Goal: Task Accomplishment & Management: Complete application form

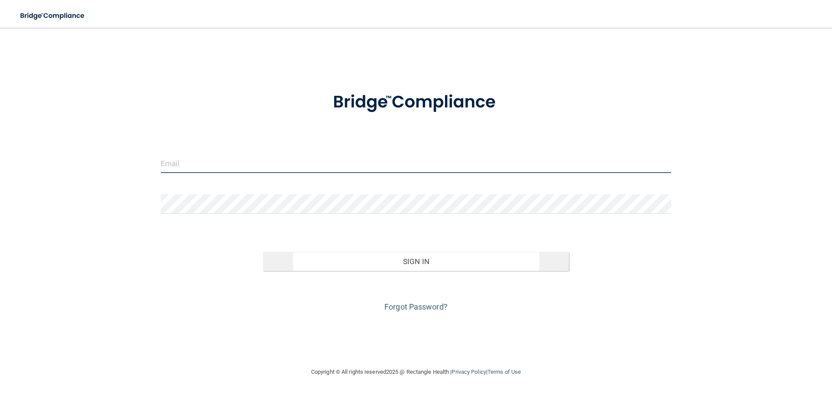
type input "[EMAIL_ADDRESS][DOMAIN_NAME]"
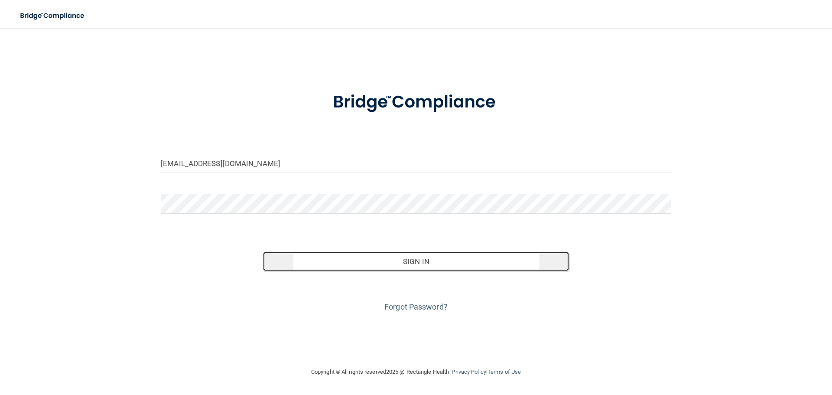
click at [363, 264] on button "Sign In" at bounding box center [416, 261] width 306 height 19
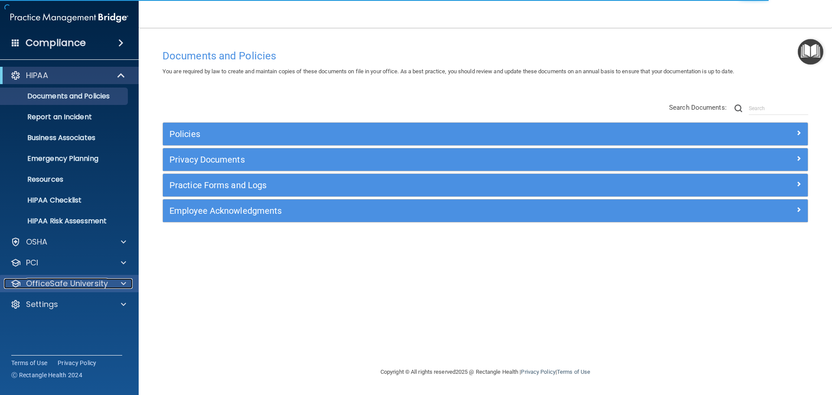
click at [44, 283] on p "OfficeSafe University" at bounding box center [67, 283] width 82 height 10
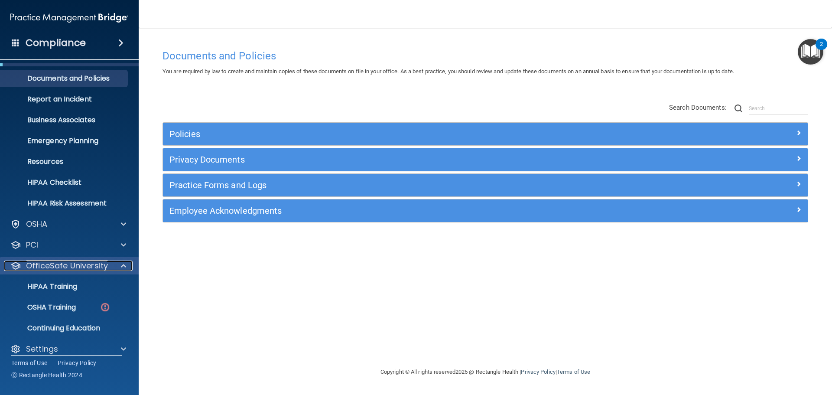
scroll to position [27, 0]
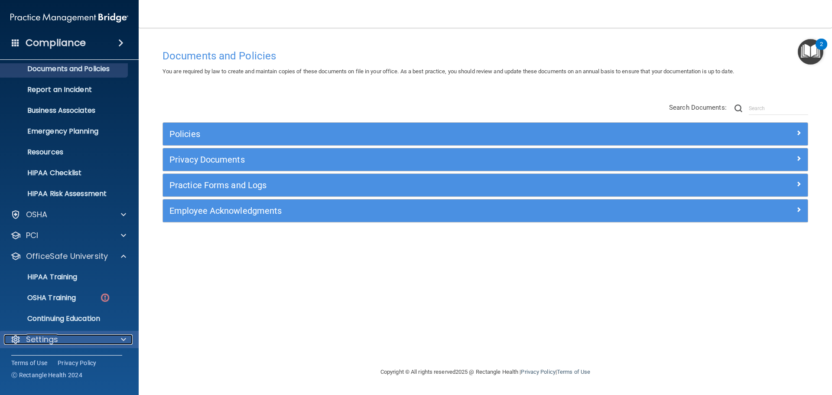
click at [55, 338] on p "Settings" at bounding box center [42, 339] width 32 height 10
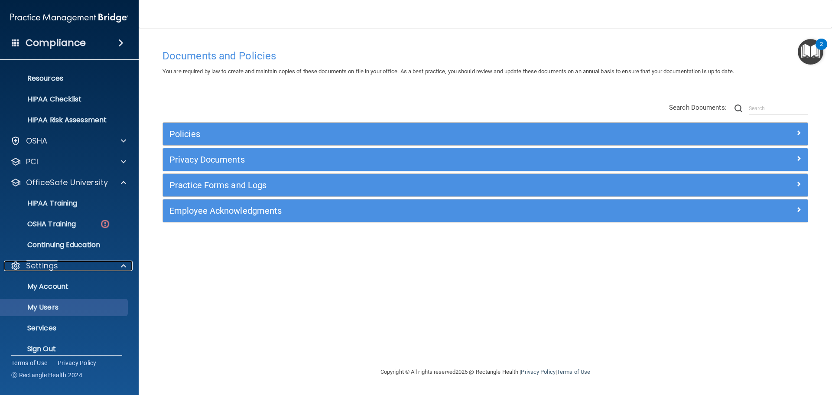
scroll to position [102, 0]
click at [52, 304] on p "My Users" at bounding box center [65, 306] width 118 height 9
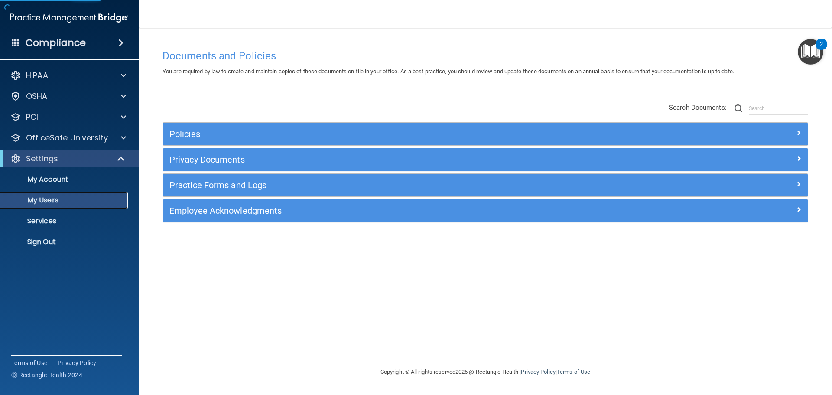
select select "20"
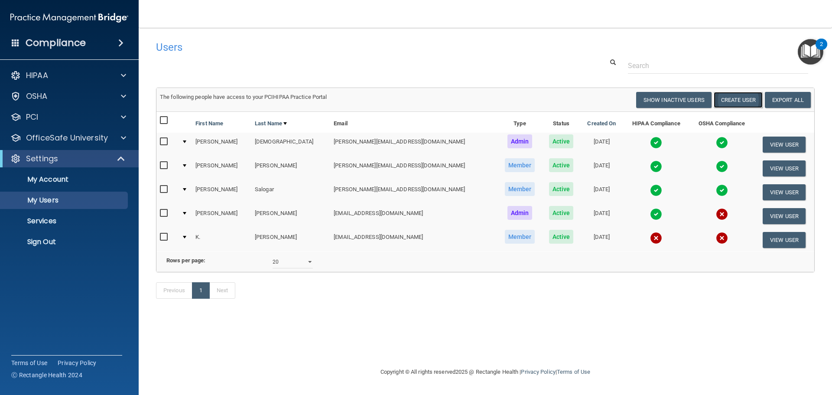
click at [728, 101] on button "Create User" at bounding box center [737, 100] width 49 height 16
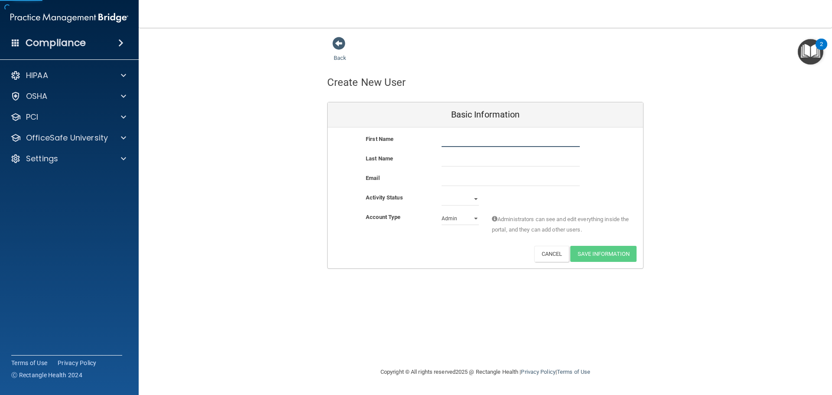
click at [477, 140] on input "text" at bounding box center [510, 140] width 138 height 13
click at [462, 145] on input "text" at bounding box center [510, 140] width 138 height 13
type input "b"
drag, startPoint x: 504, startPoint y: 137, endPoint x: 470, endPoint y: 137, distance: 34.2
click at [470, 137] on input "[PERSON_NAME]" at bounding box center [510, 140] width 138 height 13
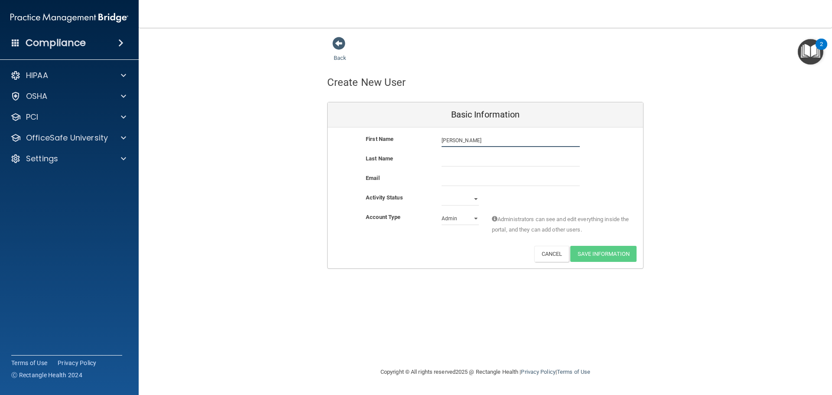
type input "[PERSON_NAME]"
click at [460, 157] on input "text" at bounding box center [510, 159] width 138 height 13
paste input "Maximo"
type input "Maximo"
click at [469, 185] on input "email" at bounding box center [510, 179] width 138 height 13
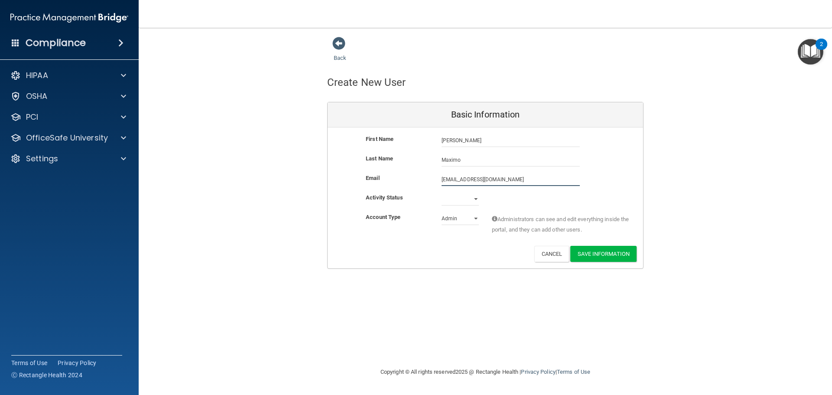
type input "[EMAIL_ADDRESS][DOMAIN_NAME]"
click at [471, 200] on select "Active Inactive" at bounding box center [459, 198] width 37 height 13
select select "active"
click at [441, 192] on select "Active Inactive" at bounding box center [459, 198] width 37 height 13
click at [478, 217] on select "Admin Member" at bounding box center [459, 218] width 37 height 13
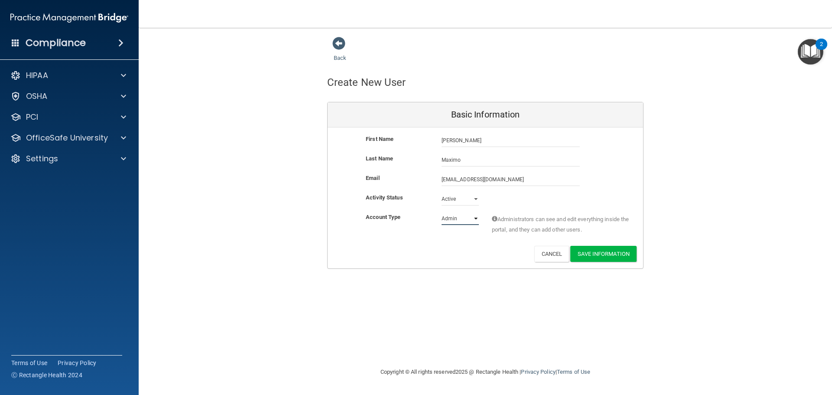
select select "practice_member"
click at [441, 212] on select "Admin Member" at bounding box center [459, 218] width 37 height 13
click at [612, 255] on button "Save Information" at bounding box center [603, 254] width 66 height 16
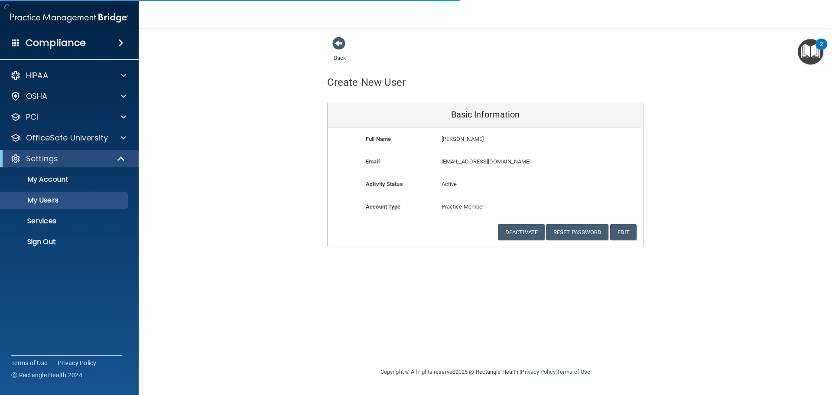
select select "20"
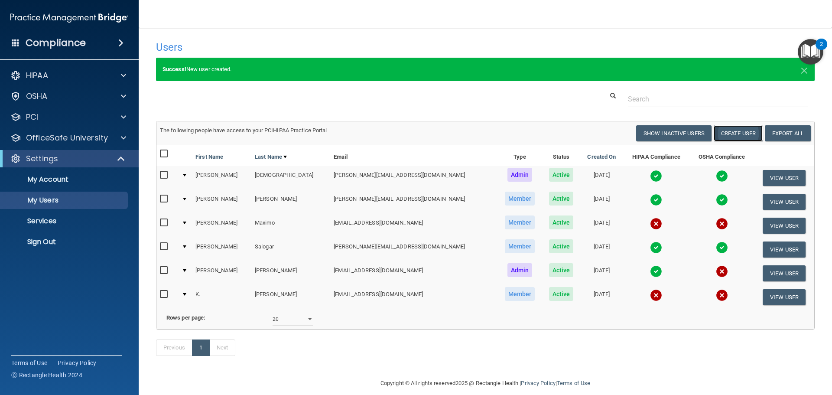
click at [730, 135] on button "Create User" at bounding box center [737, 133] width 49 height 16
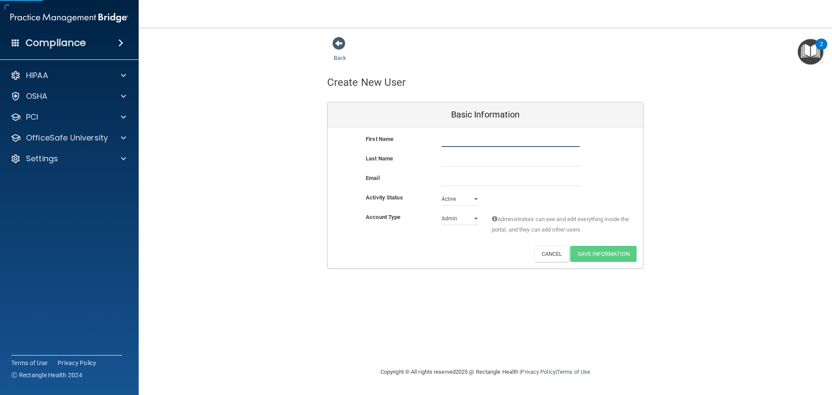
drag, startPoint x: 463, startPoint y: 145, endPoint x: 471, endPoint y: 138, distance: 10.8
click at [463, 145] on input "text" at bounding box center [510, 140] width 138 height 13
type input "[PERSON_NAME]"
type input "Sztam"
drag, startPoint x: 458, startPoint y: 181, endPoint x: 504, endPoint y: 179, distance: 45.5
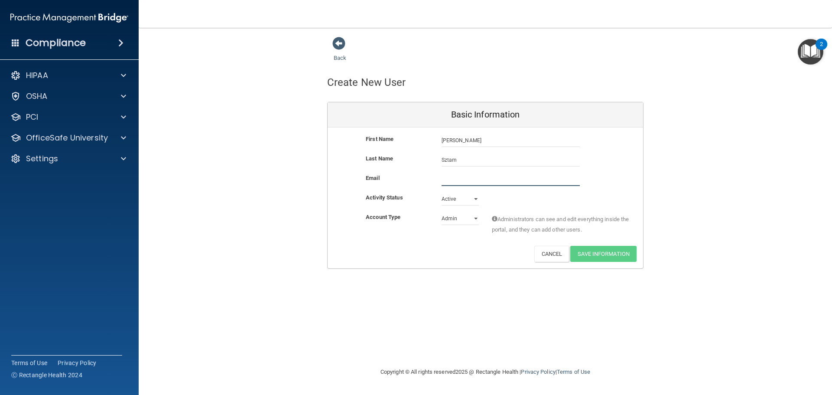
click at [458, 181] on input "email" at bounding box center [510, 179] width 138 height 13
paste input "[EMAIL_ADDRESS][DOMAIN_NAME]"
type input "[EMAIL_ADDRESS][DOMAIN_NAME]"
click at [619, 180] on div "Email [EMAIL_ADDRESS][DOMAIN_NAME] [EMAIL_ADDRESS][DOMAIN_NAME]" at bounding box center [484, 179] width 315 height 13
click at [460, 217] on select "Admin Member" at bounding box center [459, 218] width 37 height 13
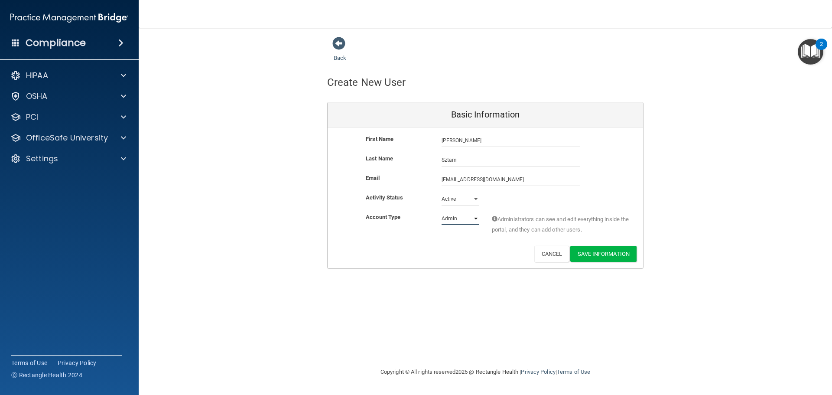
select select "practice_member"
click at [441, 212] on select "Admin Member" at bounding box center [459, 218] width 37 height 13
click at [656, 191] on div "Back Create New User Basic Information First Name [PERSON_NAME] [PERSON_NAME] L…" at bounding box center [485, 152] width 658 height 232
drag, startPoint x: 463, startPoint y: 194, endPoint x: 469, endPoint y: 196, distance: 6.7
click at [463, 194] on select "Active Inactive" at bounding box center [459, 198] width 37 height 13
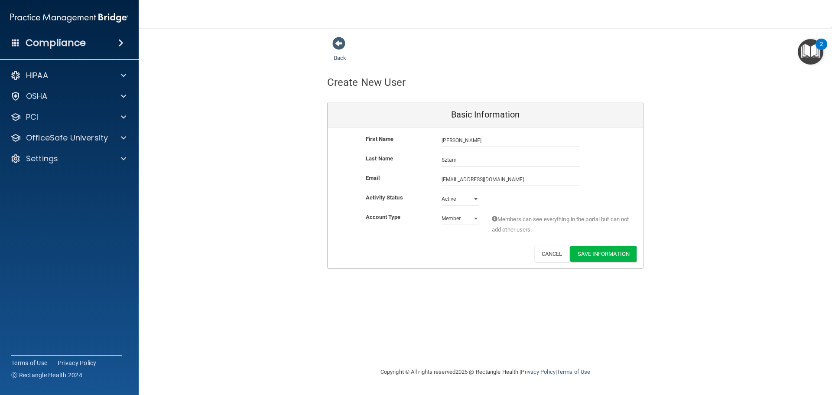
click at [547, 198] on div "Activity Status Active Active Inactive" at bounding box center [484, 198] width 315 height 13
click at [627, 256] on button "Save Information" at bounding box center [603, 254] width 66 height 16
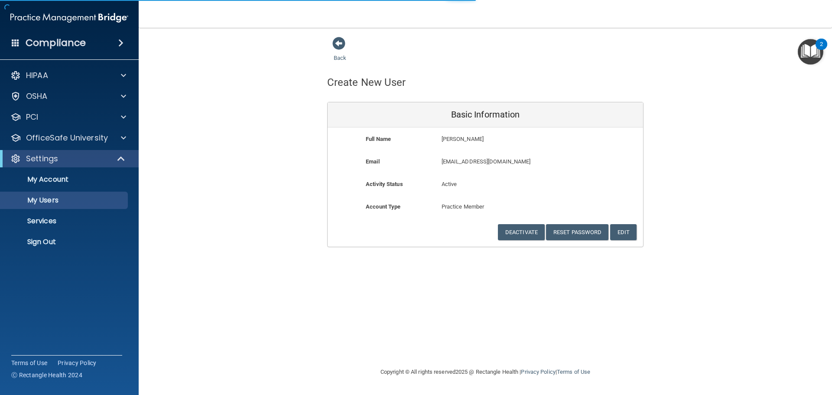
select select "20"
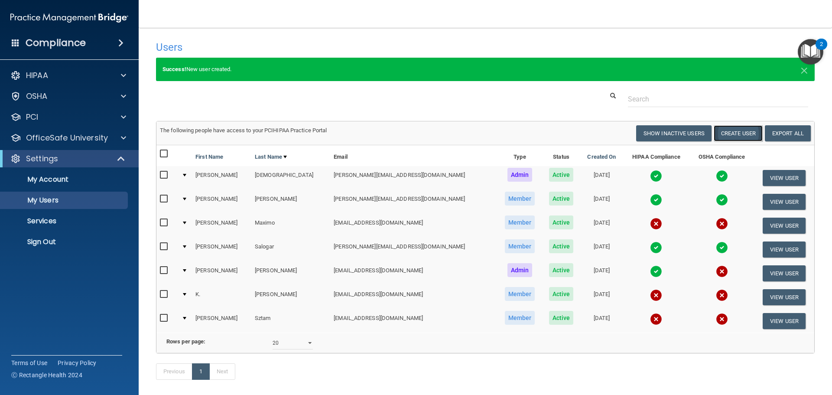
click at [732, 135] on button "Create User" at bounding box center [737, 133] width 49 height 16
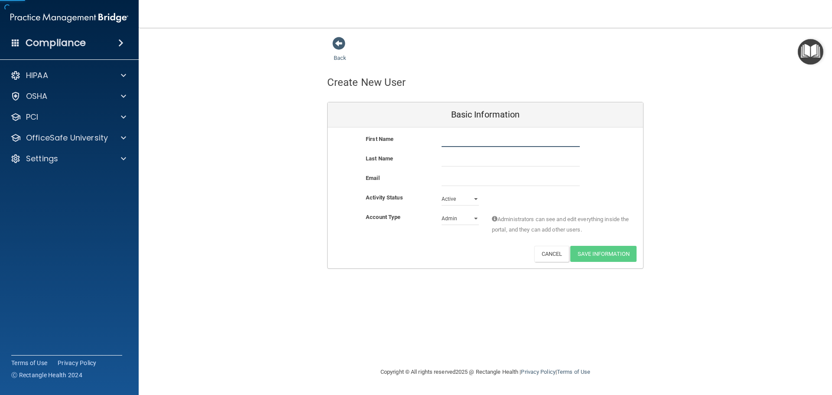
drag, startPoint x: 462, startPoint y: 136, endPoint x: 466, endPoint y: 136, distance: 4.4
click at [462, 136] on input "text" at bounding box center [510, 140] width 138 height 13
type input "[PERSON_NAME]"
click at [456, 181] on input "email" at bounding box center [510, 179] width 138 height 13
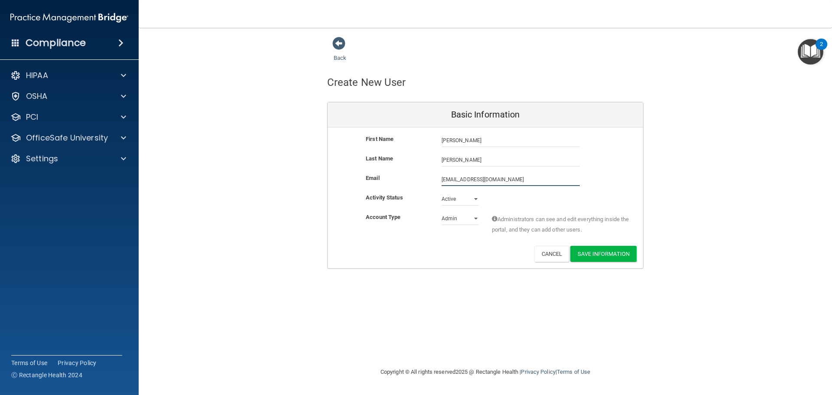
type input "[EMAIL_ADDRESS][DOMAIN_NAME]"
click at [688, 196] on div "Back Create New User Basic Information First Name [PERSON_NAME] [PERSON_NAME] L…" at bounding box center [485, 152] width 658 height 232
drag, startPoint x: 461, startPoint y: 214, endPoint x: 469, endPoint y: 224, distance: 12.9
click at [461, 214] on select "Admin Member" at bounding box center [459, 218] width 37 height 13
select select "practice_member"
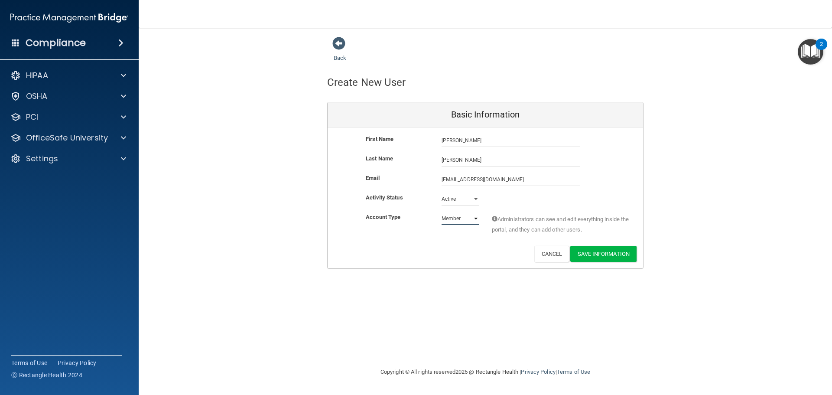
click at [441, 212] on select "Admin Member" at bounding box center [459, 218] width 37 height 13
click at [754, 203] on div "Back Create New User Basic Information First Name [PERSON_NAME] [PERSON_NAME] L…" at bounding box center [485, 152] width 658 height 232
click at [623, 256] on button "Save Information" at bounding box center [603, 254] width 66 height 16
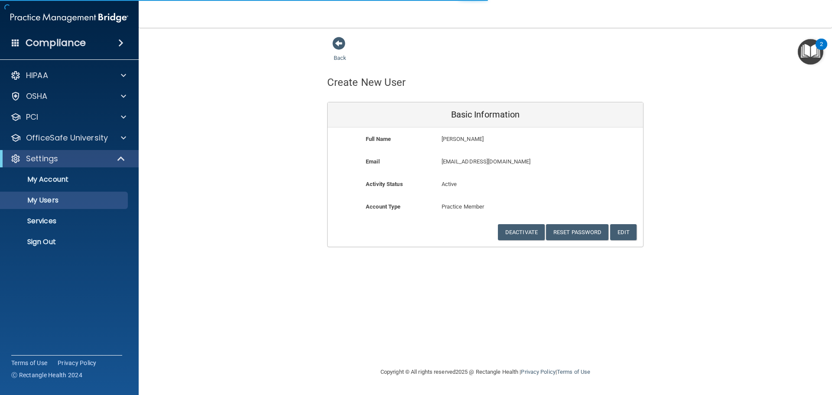
select select "20"
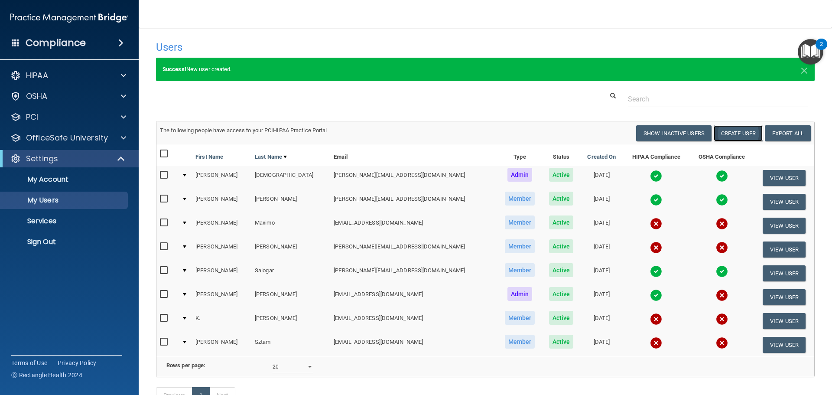
click at [727, 135] on button "Create User" at bounding box center [737, 133] width 49 height 16
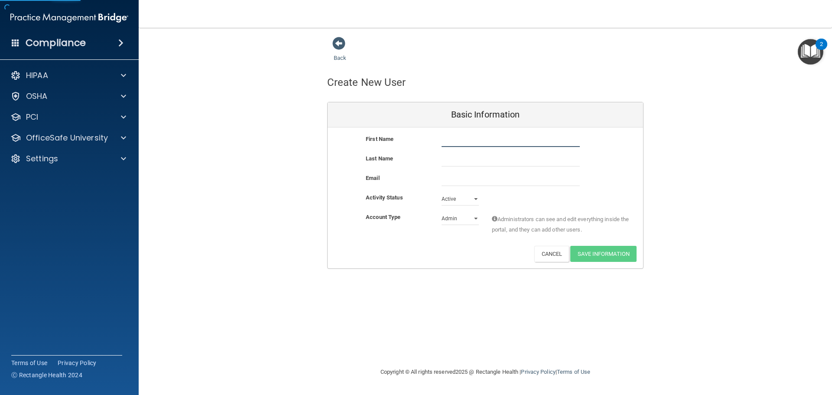
drag, startPoint x: 503, startPoint y: 142, endPoint x: 508, endPoint y: 142, distance: 4.4
click at [503, 142] on input "text" at bounding box center [510, 140] width 138 height 13
type input "Heraldine"
type input "Massari"
drag, startPoint x: 456, startPoint y: 175, endPoint x: 469, endPoint y: 175, distance: 13.0
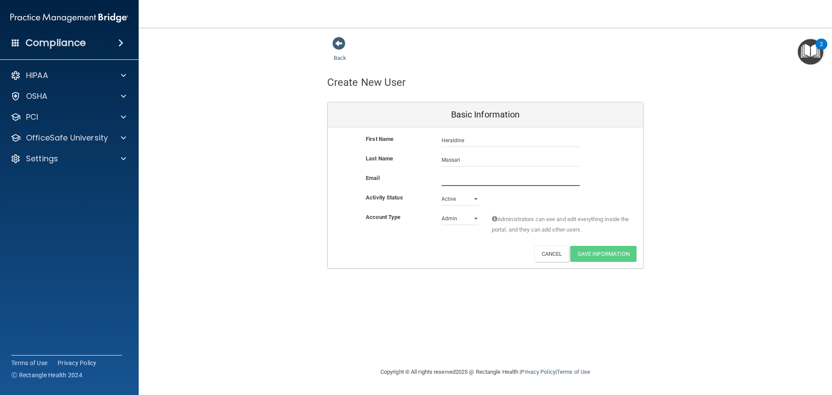
click at [456, 175] on input "email" at bounding box center [510, 179] width 138 height 13
type input "[EMAIL_ADDRESS][DOMAIN_NAME]"
drag, startPoint x: 467, startPoint y: 219, endPoint x: 469, endPoint y: 226, distance: 7.5
click at [467, 219] on select "Admin Member" at bounding box center [459, 218] width 37 height 13
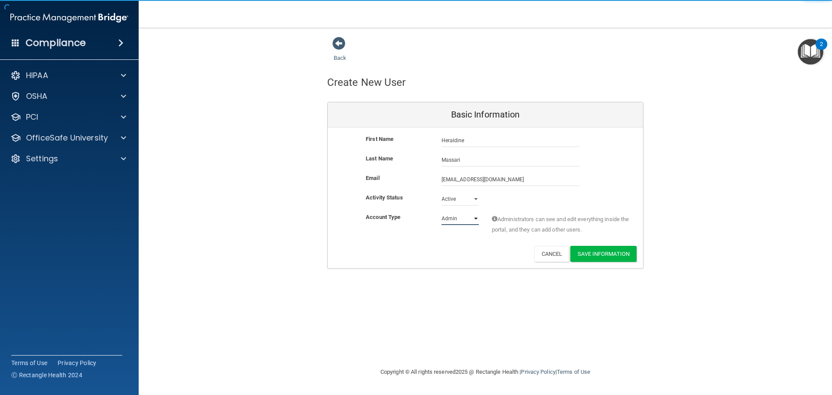
select select "practice_member"
click at [441, 212] on select "Admin Member" at bounding box center [459, 218] width 37 height 13
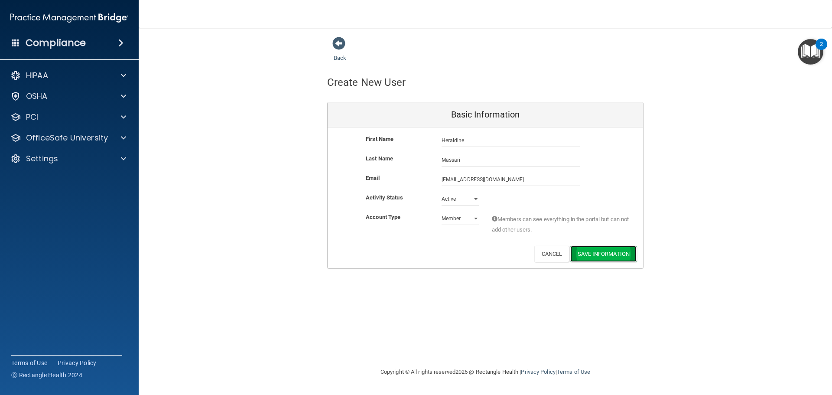
click at [611, 251] on button "Save Information" at bounding box center [603, 254] width 66 height 16
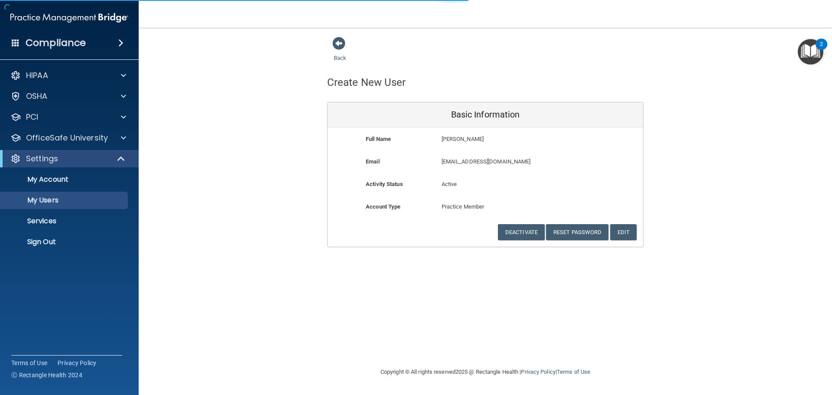
select select "20"
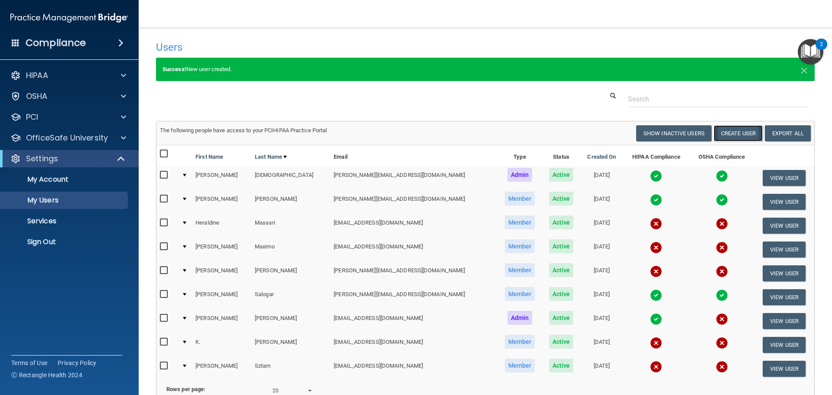
click at [745, 130] on button "Create User" at bounding box center [737, 133] width 49 height 16
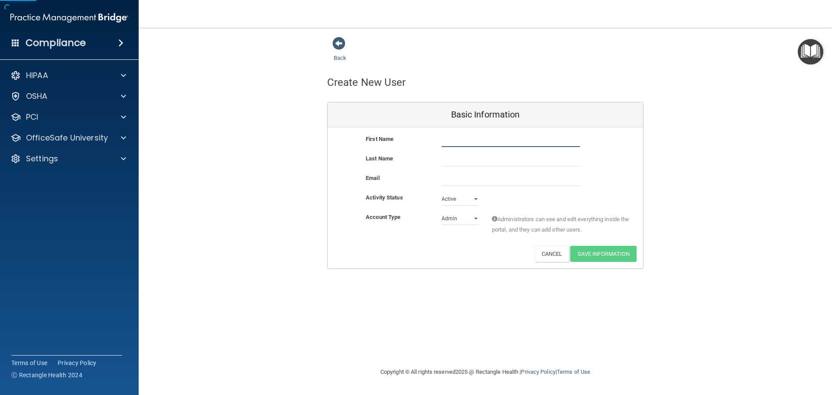
click at [458, 141] on input "text" at bounding box center [510, 140] width 138 height 13
type input "[PERSON_NAME]"
type input "Brown"
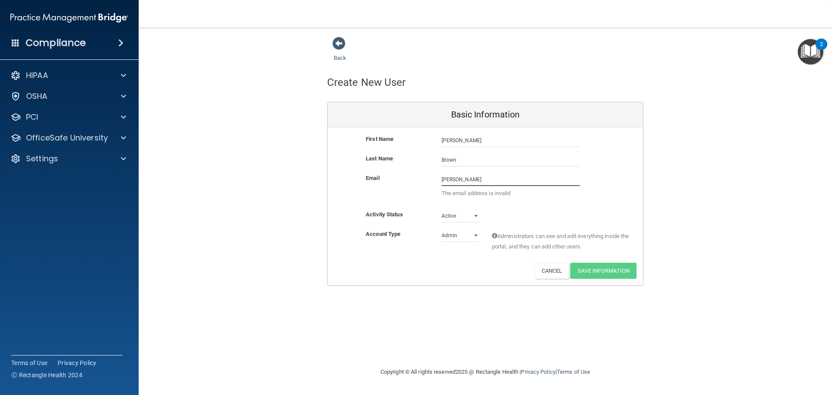
drag, startPoint x: 470, startPoint y: 181, endPoint x: 482, endPoint y: 184, distance: 12.0
click at [470, 181] on input "[PERSON_NAME]" at bounding box center [510, 179] width 138 height 13
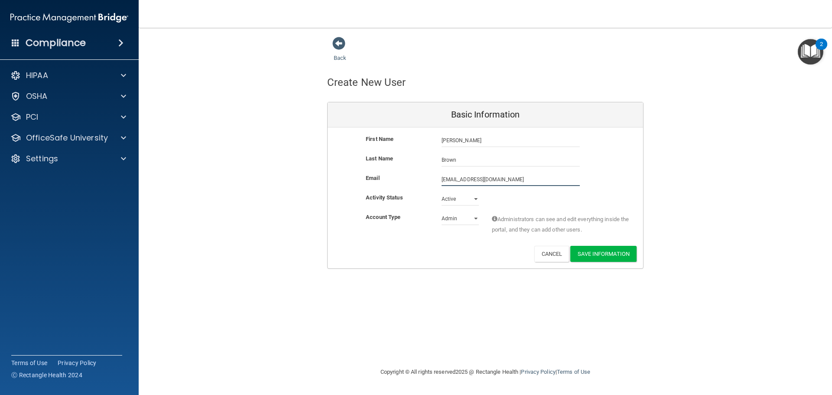
type input "[EMAIL_ADDRESS][DOMAIN_NAME]"
drag, startPoint x: 454, startPoint y: 220, endPoint x: 456, endPoint y: 226, distance: 5.9
click at [454, 220] on select "Admin Member" at bounding box center [459, 218] width 37 height 13
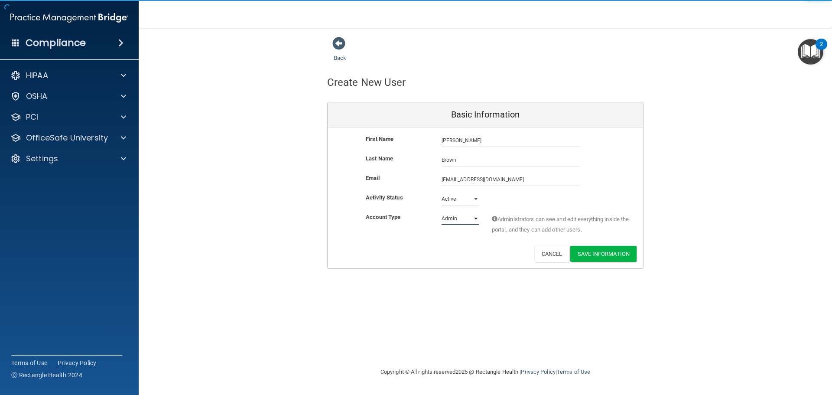
select select "practice_member"
click at [441, 212] on select "Admin Member" at bounding box center [459, 218] width 37 height 13
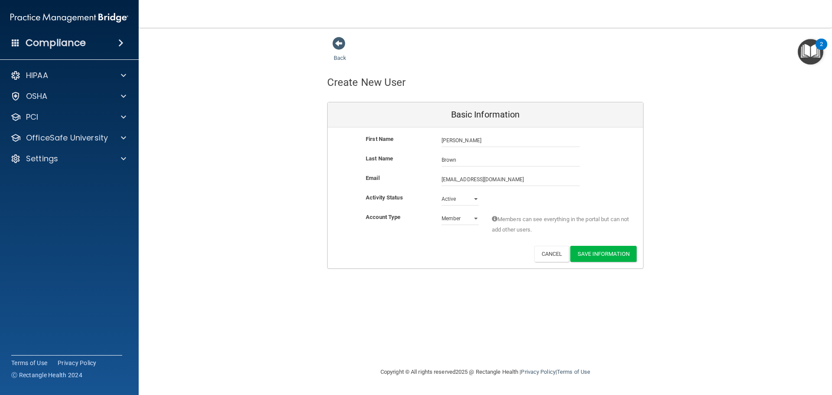
click at [708, 171] on div "Back Create New User Basic Information First Name [PERSON_NAME] [PERSON_NAME] L…" at bounding box center [485, 152] width 658 height 232
click at [620, 252] on button "Save Information" at bounding box center [603, 254] width 66 height 16
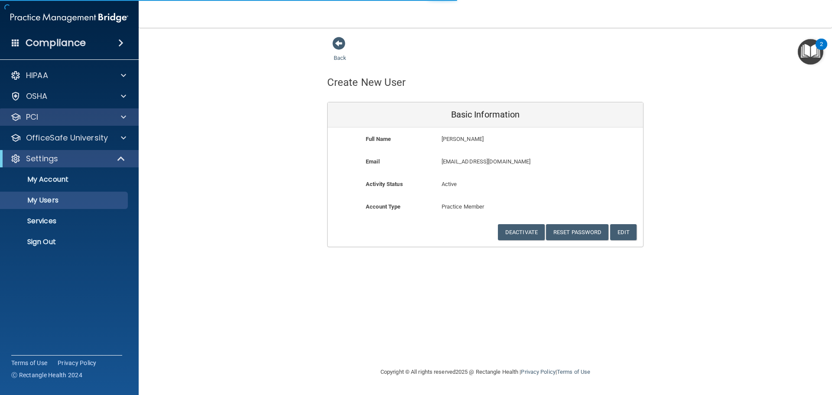
select select "20"
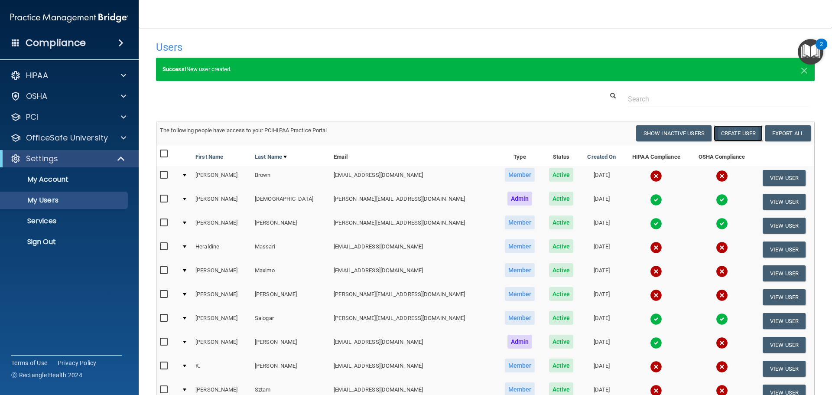
click at [737, 135] on button "Create User" at bounding box center [737, 133] width 49 height 16
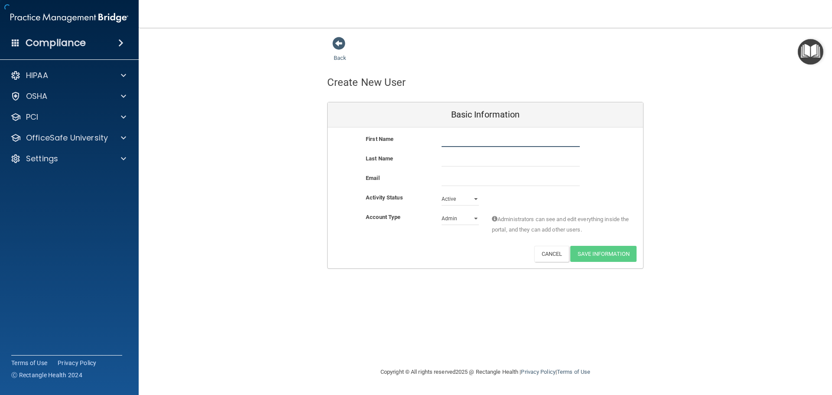
drag, startPoint x: 464, startPoint y: 136, endPoint x: 470, endPoint y: 136, distance: 6.5
click at [464, 136] on input "text" at bounding box center [510, 140] width 138 height 13
type input "[PERSON_NAME]"
type input "Claps"
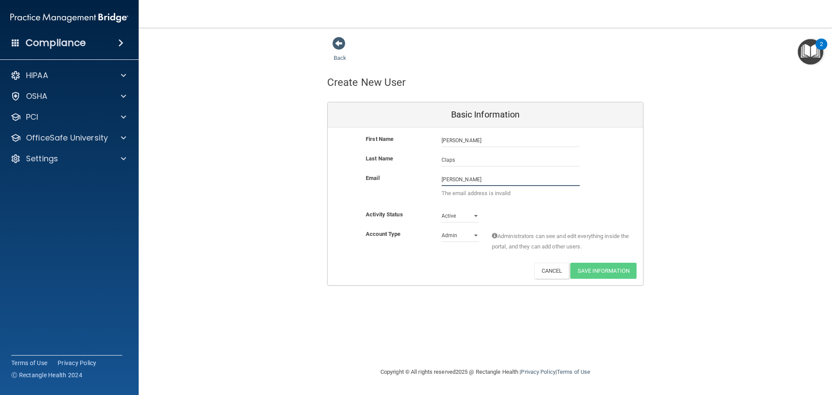
click at [495, 182] on input "[PERSON_NAME]" at bounding box center [510, 179] width 138 height 13
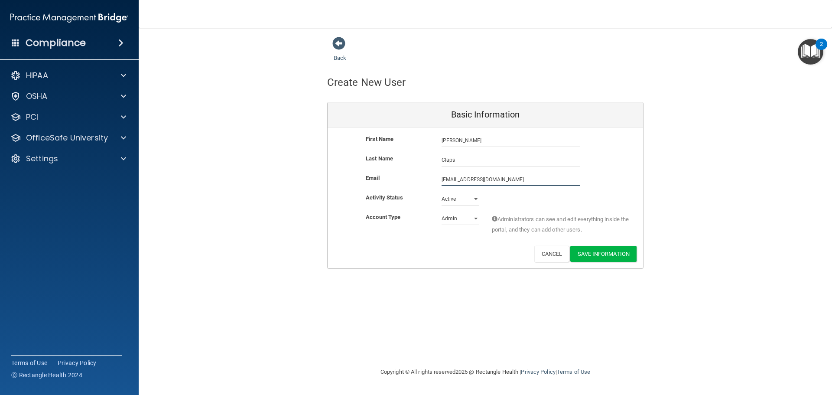
type input "[EMAIL_ADDRESS][DOMAIN_NAME]"
click at [466, 221] on select "Admin Member" at bounding box center [459, 218] width 37 height 13
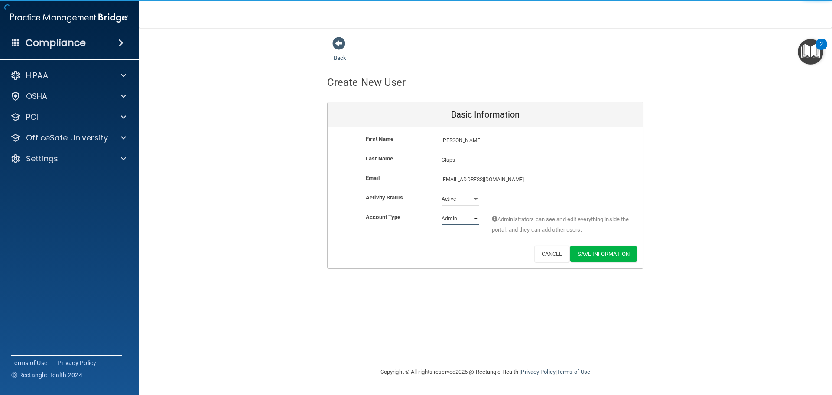
select select "practice_member"
click at [441, 212] on select "Admin Member" at bounding box center [459, 218] width 37 height 13
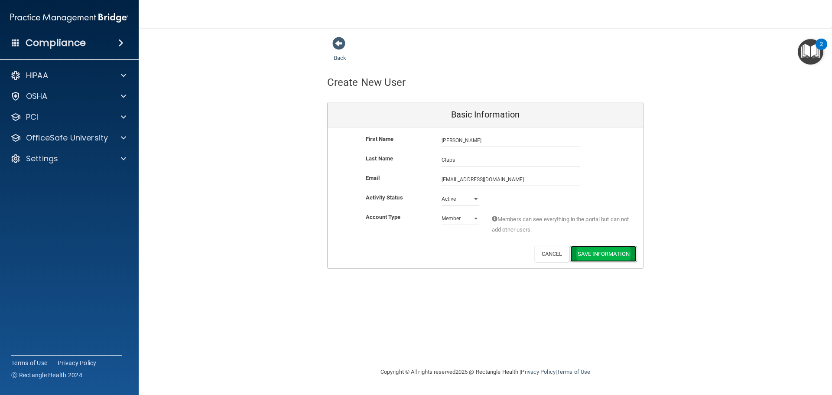
click at [618, 254] on button "Save Information" at bounding box center [603, 254] width 66 height 16
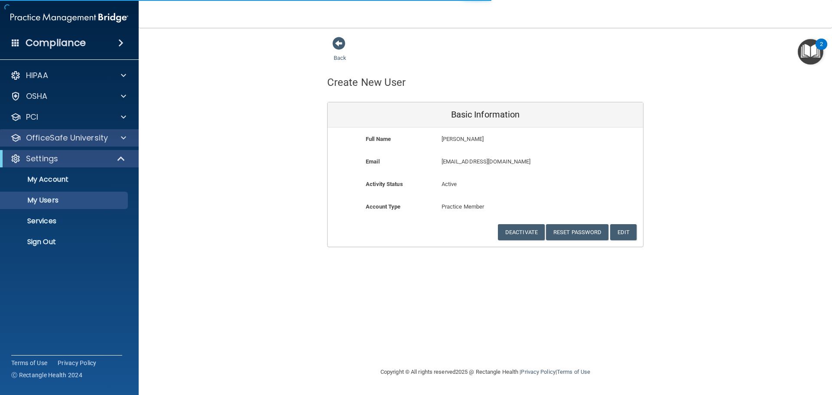
select select "20"
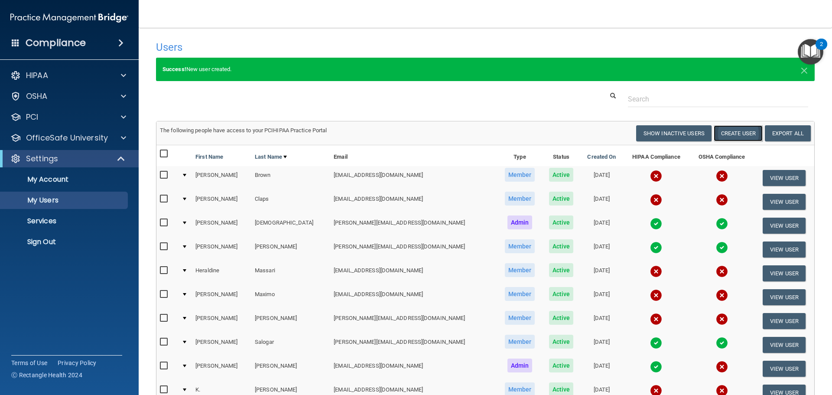
click at [743, 133] on button "Create User" at bounding box center [737, 133] width 49 height 16
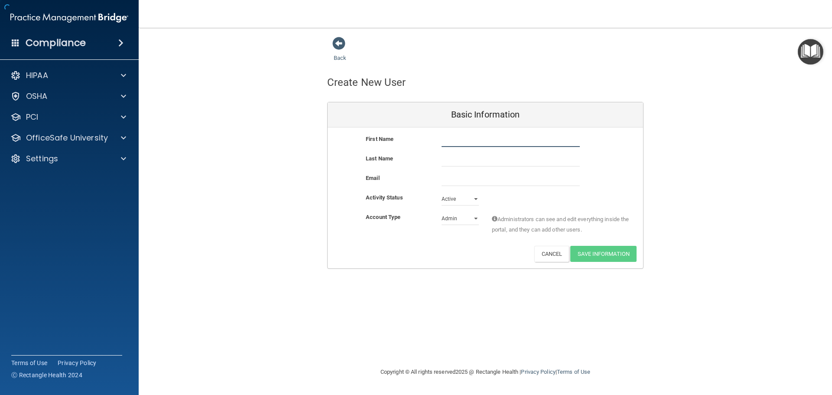
drag, startPoint x: 459, startPoint y: 136, endPoint x: 466, endPoint y: 134, distance: 7.7
click at [459, 136] on input "text" at bounding box center [510, 140] width 138 height 13
type input "[PERSON_NAME]"
drag, startPoint x: 484, startPoint y: 180, endPoint x: 493, endPoint y: 178, distance: 8.8
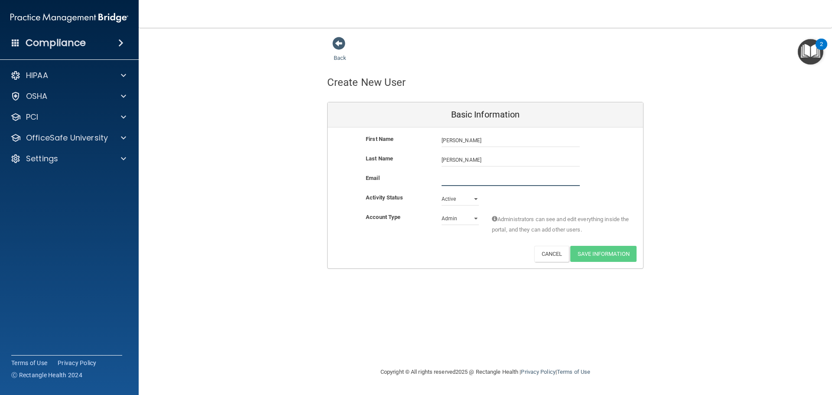
click at [484, 180] on input "email" at bounding box center [510, 179] width 138 height 13
type input "[EMAIL_ADDRESS][DOMAIN_NAME]"
click at [585, 180] on div "[EMAIL_ADDRESS][DOMAIN_NAME] [EMAIL_ADDRESS][DOMAIN_NAME]" at bounding box center [510, 179] width 151 height 13
click at [459, 222] on select "Admin Member" at bounding box center [459, 218] width 37 height 13
select select "practice_member"
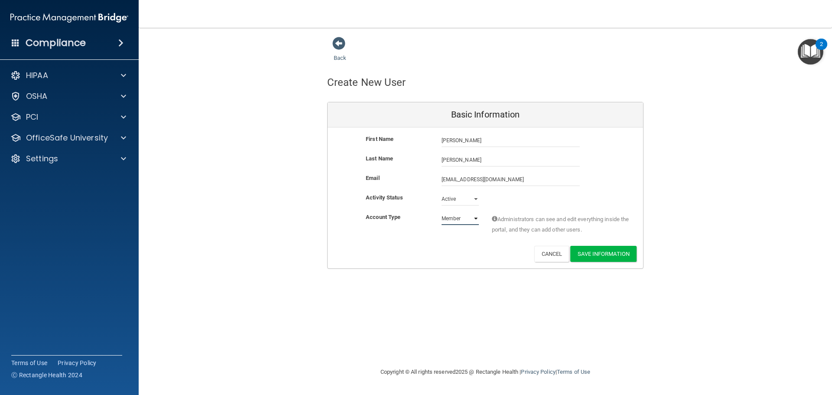
click at [441, 212] on select "Admin Member" at bounding box center [459, 218] width 37 height 13
click at [609, 258] on button "Save Information" at bounding box center [603, 254] width 66 height 16
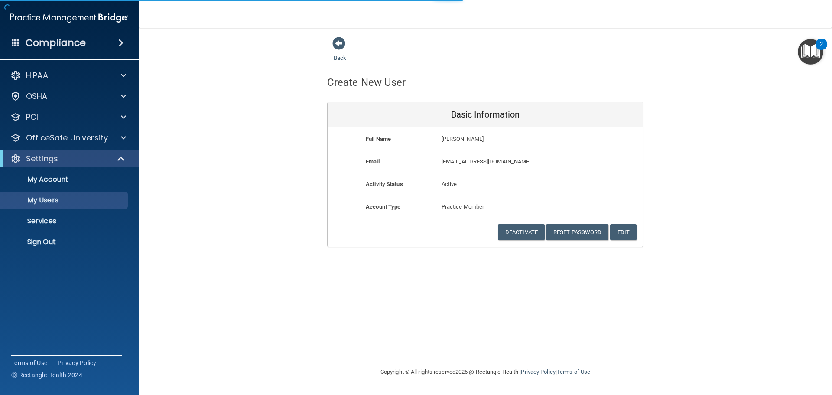
select select "20"
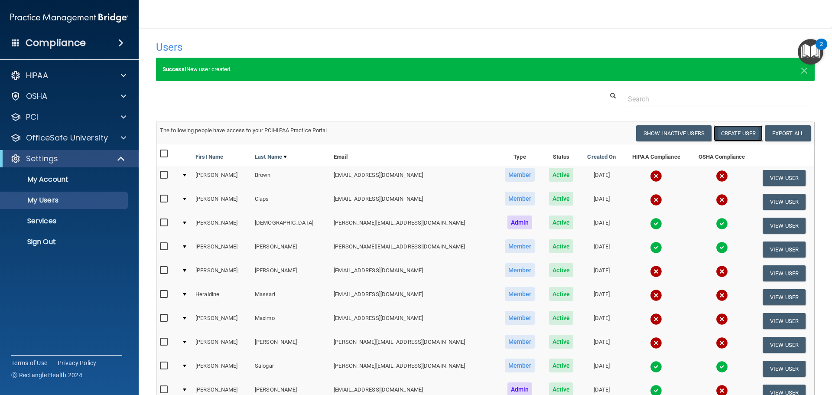
click at [738, 133] on button "Create User" at bounding box center [737, 133] width 49 height 16
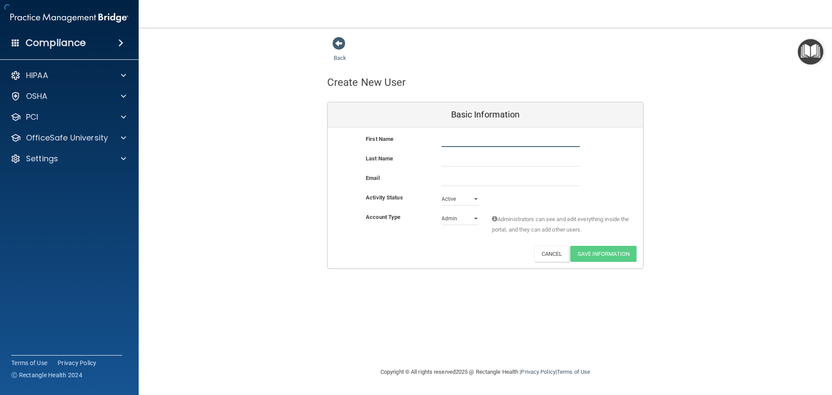
drag, startPoint x: 464, startPoint y: 144, endPoint x: 488, endPoint y: 143, distance: 24.3
click at [464, 144] on input "text" at bounding box center [510, 140] width 138 height 13
type input "[PERSON_NAME]"
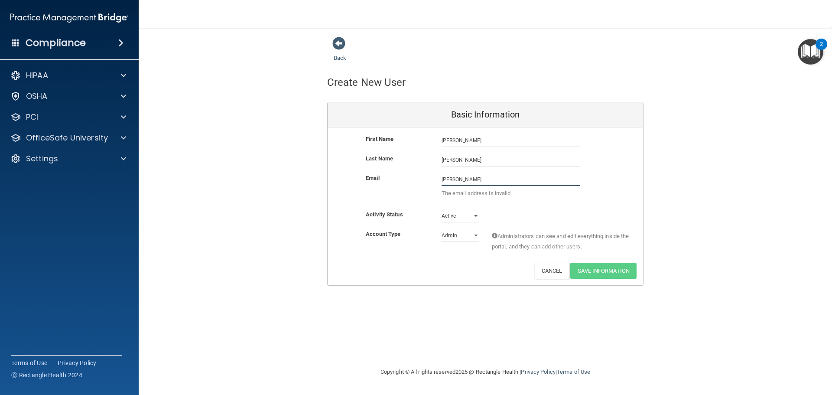
click at [484, 178] on input "[PERSON_NAME]" at bounding box center [510, 179] width 138 height 13
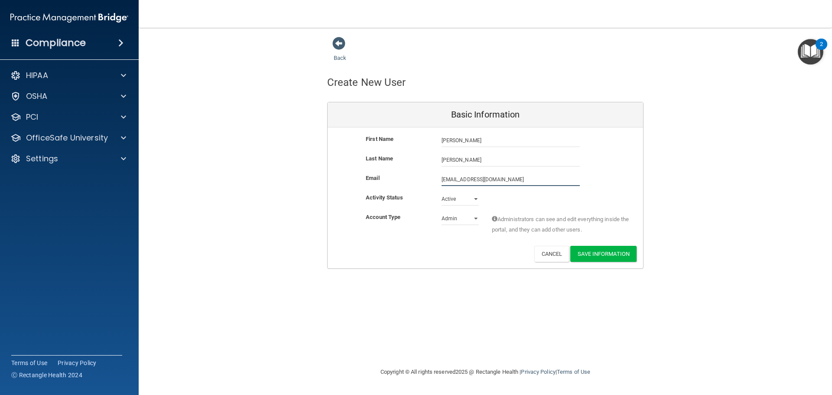
type input "[EMAIL_ADDRESS][DOMAIN_NAME]"
click at [464, 210] on div "Activity Status Active Active Inactive" at bounding box center [484, 201] width 315 height 19
click at [463, 219] on select "Admin Member" at bounding box center [459, 220] width 37 height 13
select select "practice_member"
click at [441, 212] on select "Admin Member" at bounding box center [459, 218] width 37 height 13
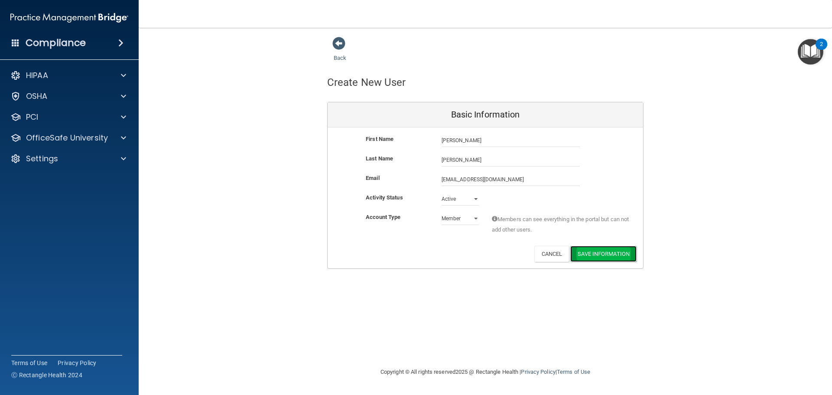
click at [624, 253] on button "Save Information" at bounding box center [603, 254] width 66 height 16
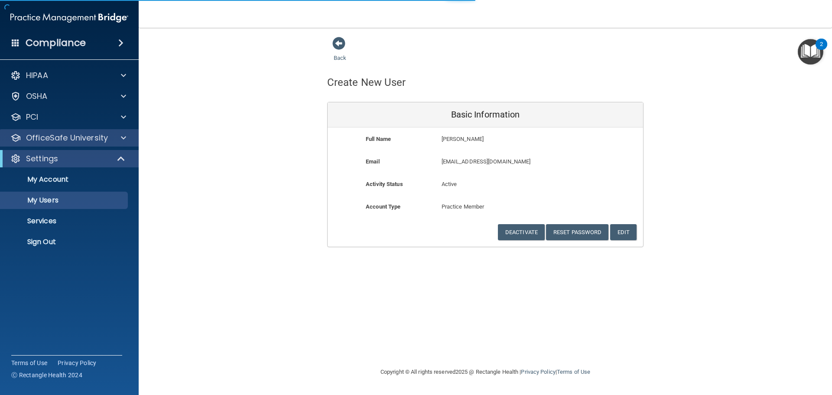
select select "20"
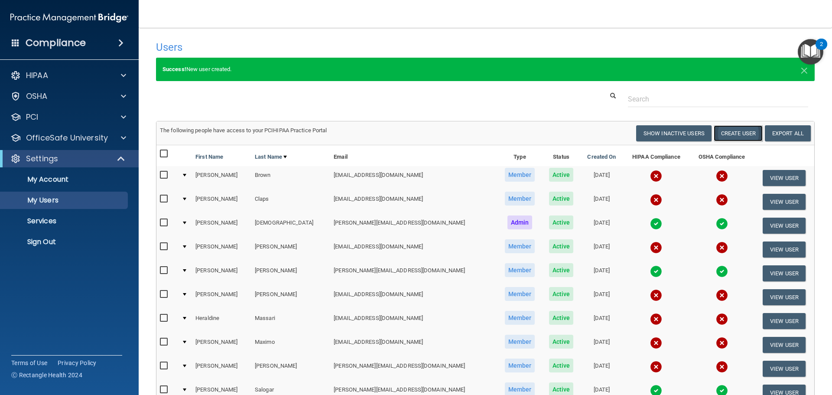
click at [729, 136] on button "Create User" at bounding box center [737, 133] width 49 height 16
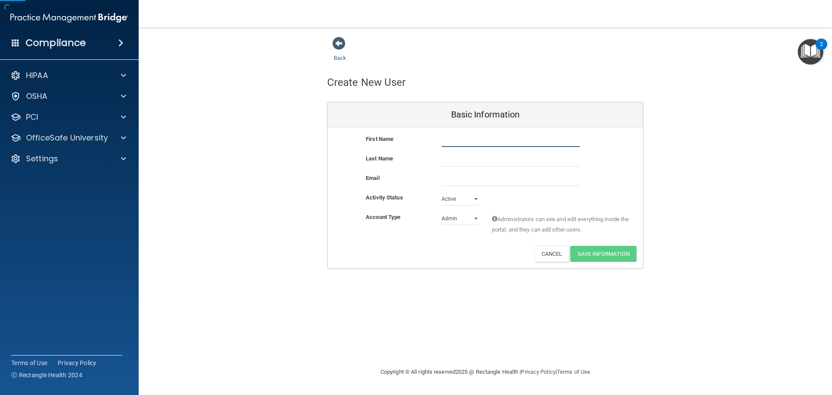
click at [456, 139] on input "text" at bounding box center [510, 140] width 138 height 13
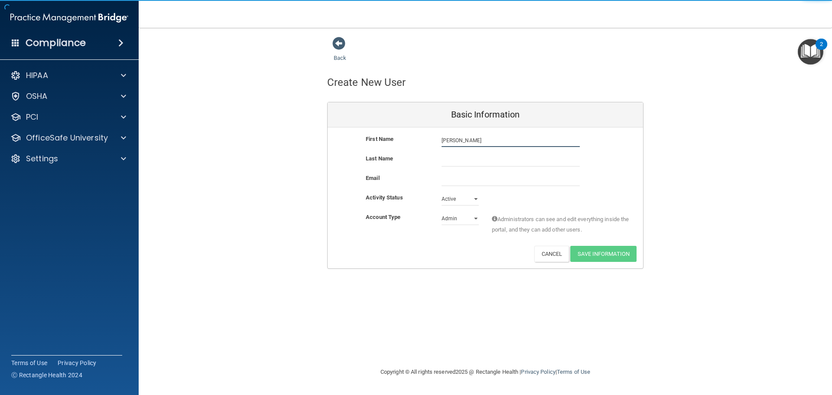
type input "[PERSON_NAME]"
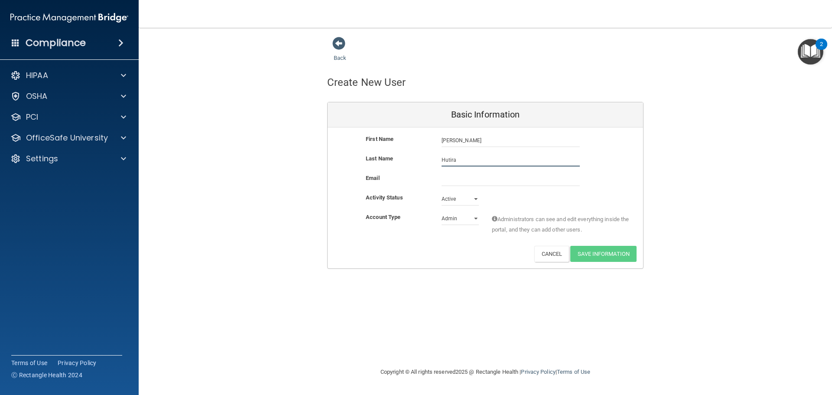
type input "Hutira"
click at [506, 182] on input "email" at bounding box center [510, 179] width 138 height 13
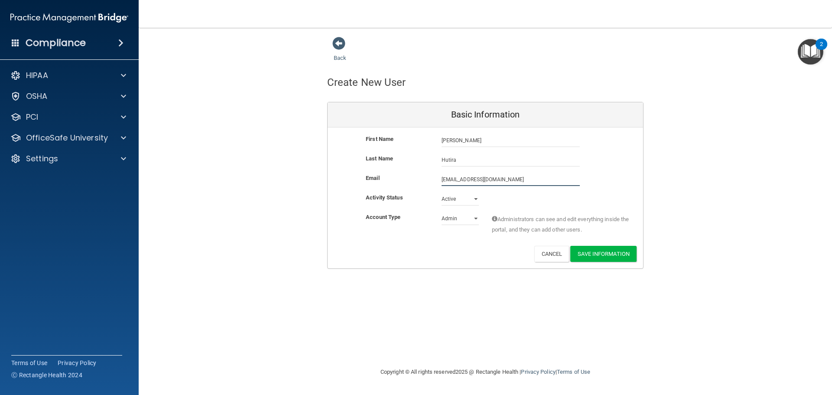
type input "[EMAIL_ADDRESS][DOMAIN_NAME]"
click at [470, 215] on select "Admin Member" at bounding box center [459, 218] width 37 height 13
click at [441, 214] on select "Admin Member" at bounding box center [459, 220] width 37 height 13
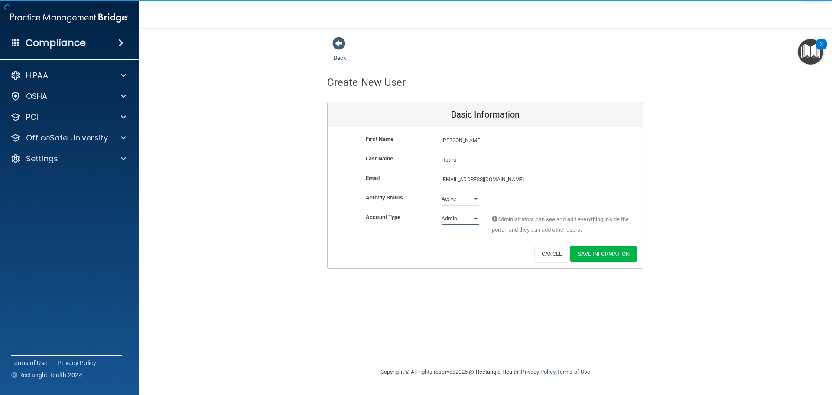
drag, startPoint x: 457, startPoint y: 214, endPoint x: 459, endPoint y: 224, distance: 9.7
click at [457, 214] on select "Admin Member" at bounding box center [459, 218] width 37 height 13
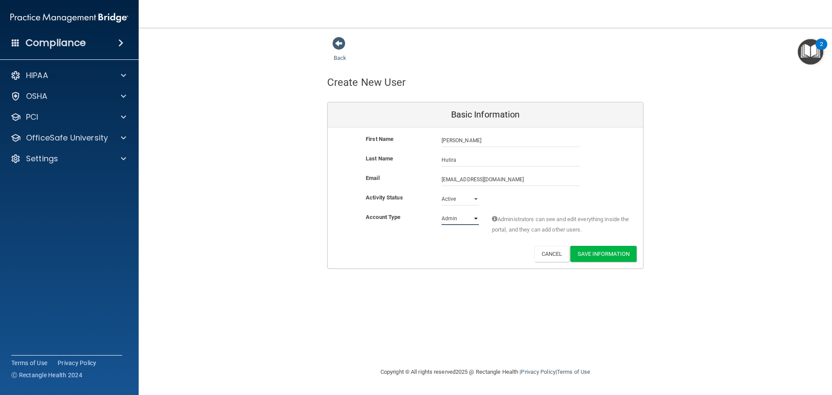
select select "practice_member"
click at [441, 212] on select "Admin Member" at bounding box center [459, 218] width 37 height 13
click at [602, 256] on button "Save Information" at bounding box center [603, 254] width 66 height 16
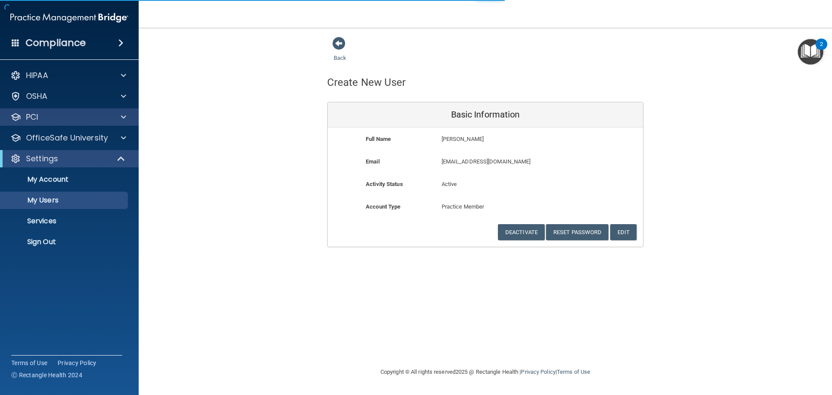
select select "20"
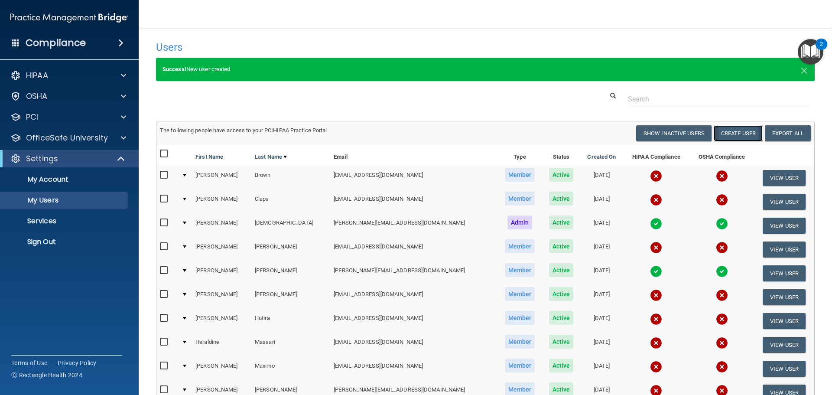
click at [755, 126] on button "Create User" at bounding box center [737, 133] width 49 height 16
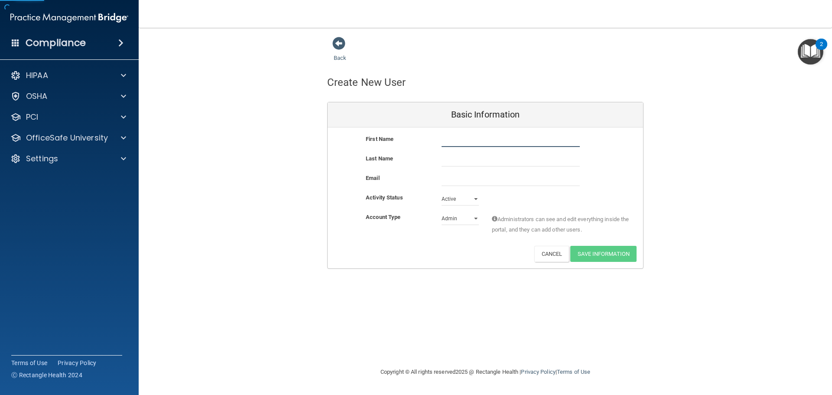
click at [466, 139] on input "text" at bounding box center [510, 140] width 138 height 13
type input "[PERSON_NAME]"
click at [490, 181] on input "email" at bounding box center [510, 179] width 138 height 13
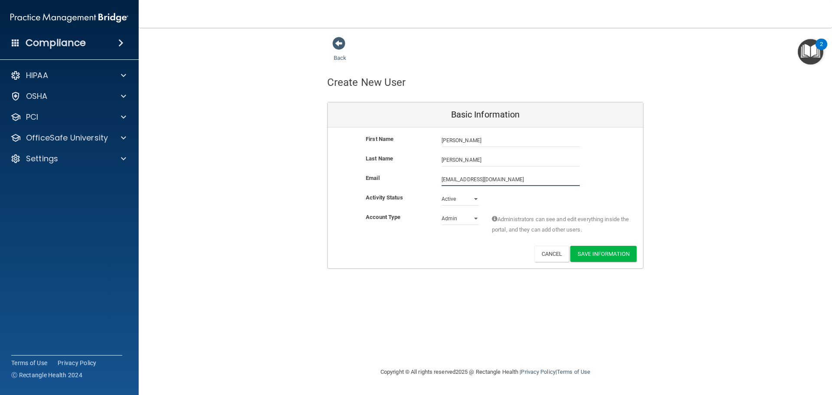
type input "[EMAIL_ADDRESS][DOMAIN_NAME]"
click at [467, 218] on select "Admin Member" at bounding box center [459, 218] width 37 height 13
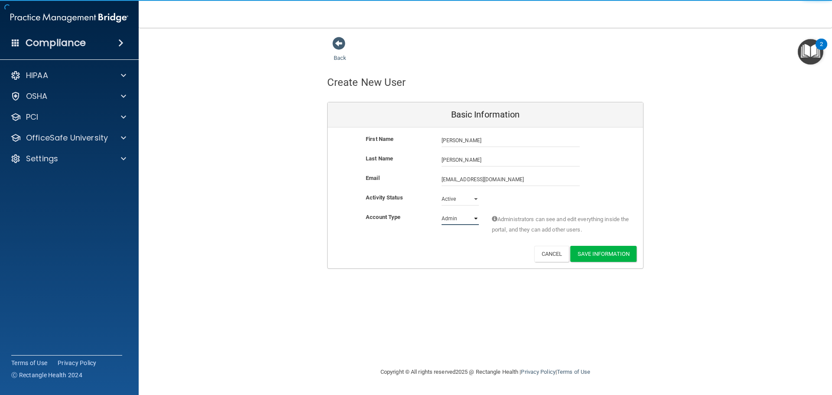
select select "practice_member"
click at [441, 212] on select "Admin Member" at bounding box center [459, 218] width 37 height 13
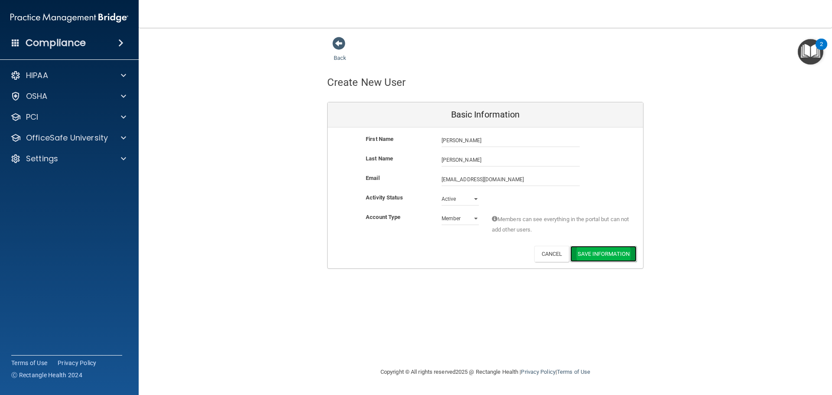
click at [601, 255] on button "Save Information" at bounding box center [603, 254] width 66 height 16
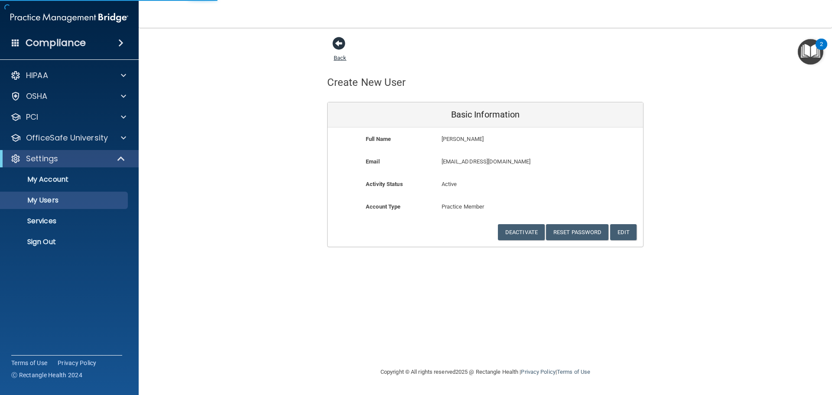
select select "20"
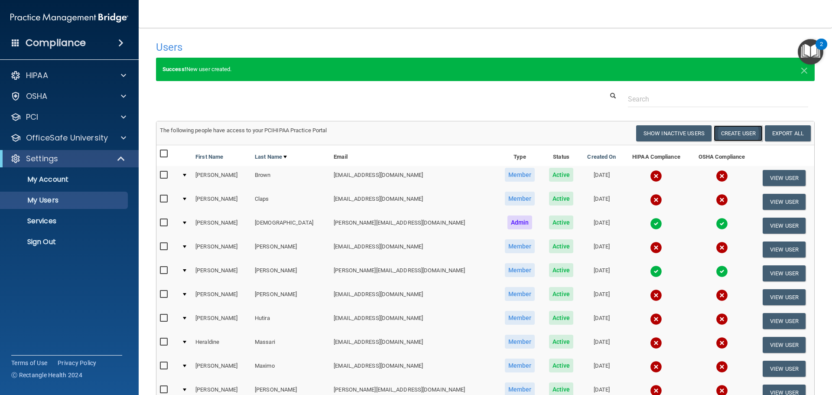
click at [740, 134] on button "Create User" at bounding box center [737, 133] width 49 height 16
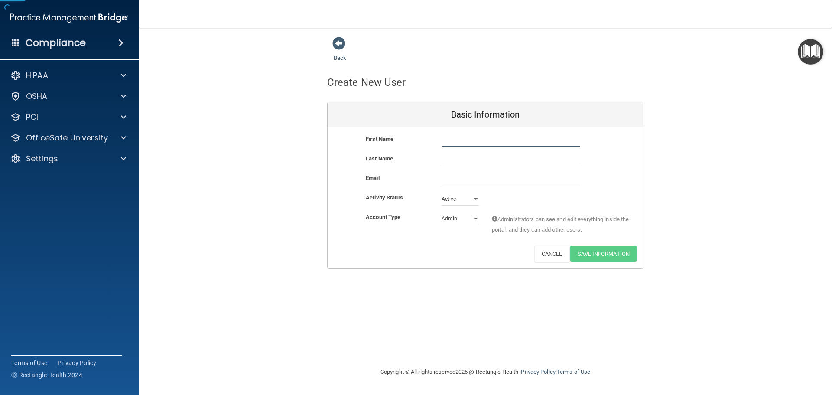
click at [463, 136] on input "text" at bounding box center [510, 140] width 138 height 13
type input "[PERSON_NAME]"
click at [447, 181] on input "email" at bounding box center [510, 179] width 138 height 13
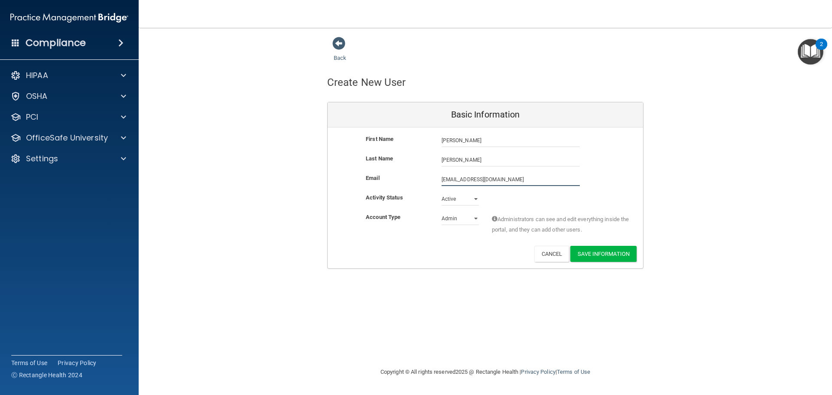
type input "[EMAIL_ADDRESS][DOMAIN_NAME]"
drag, startPoint x: 451, startPoint y: 212, endPoint x: 451, endPoint y: 217, distance: 5.6
click at [451, 212] on div "First Name [PERSON_NAME] [PERSON_NAME] Last Name [PERSON_NAME] Email [EMAIL_ADD…" at bounding box center [484, 197] width 315 height 141
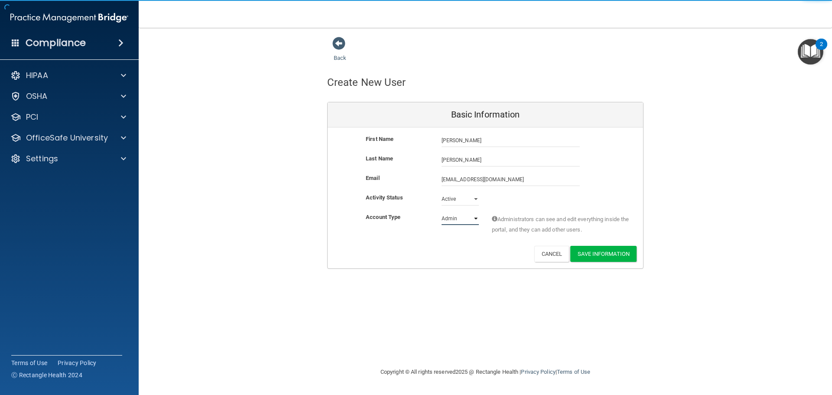
select select "practice_member"
click at [441, 212] on select "Admin Member" at bounding box center [459, 218] width 37 height 13
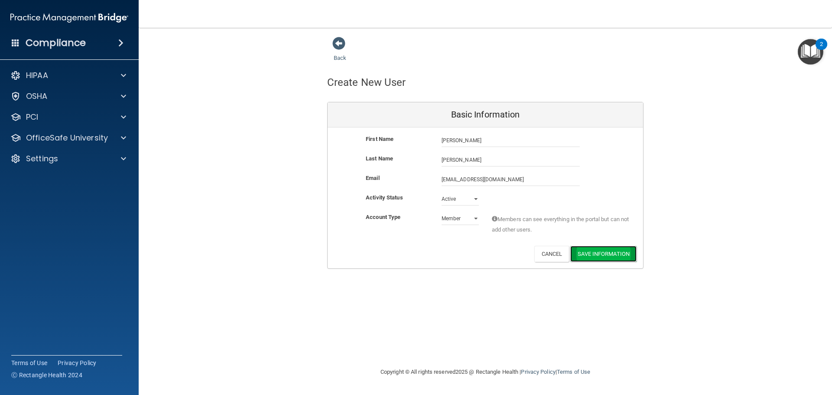
click at [615, 256] on button "Save Information" at bounding box center [603, 254] width 66 height 16
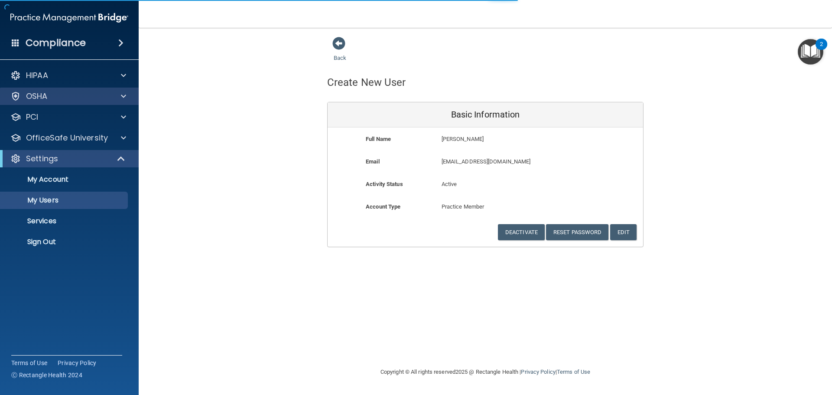
select select "20"
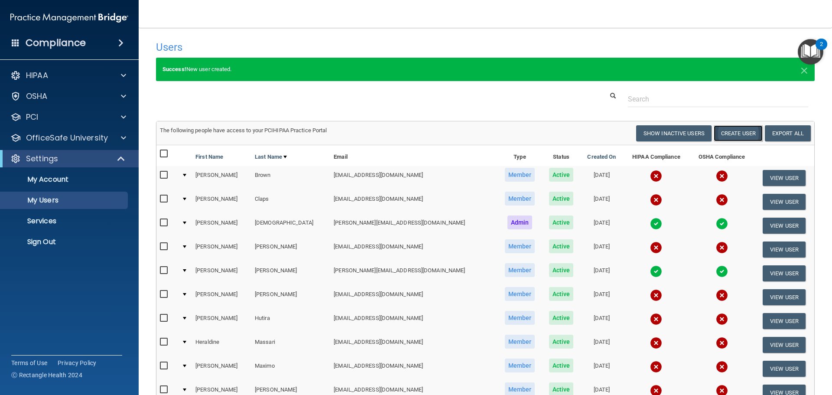
click at [742, 133] on button "Create User" at bounding box center [737, 133] width 49 height 16
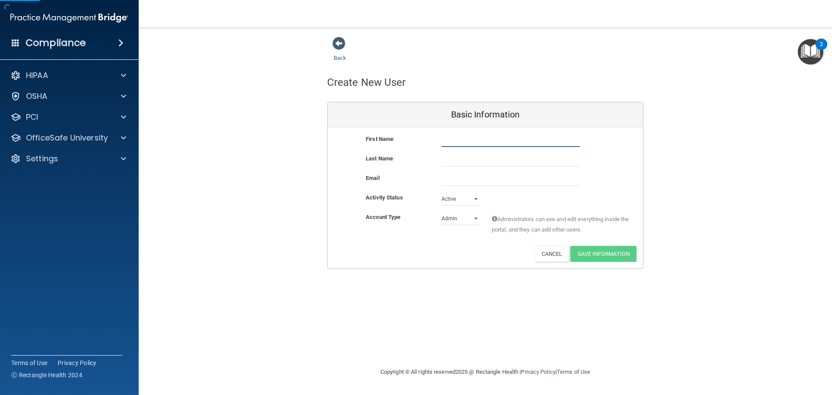
click at [459, 138] on input "text" at bounding box center [510, 140] width 138 height 13
type input "[PERSON_NAME]"
drag, startPoint x: 460, startPoint y: 178, endPoint x: 464, endPoint y: 173, distance: 5.9
click at [460, 178] on input "email" at bounding box center [510, 179] width 138 height 13
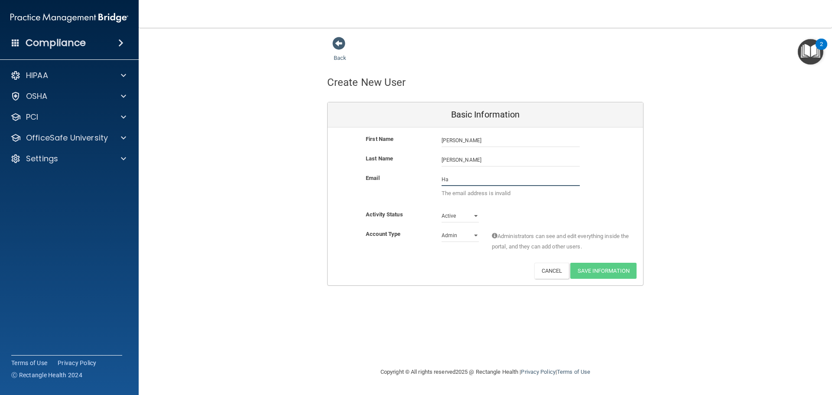
type input "H"
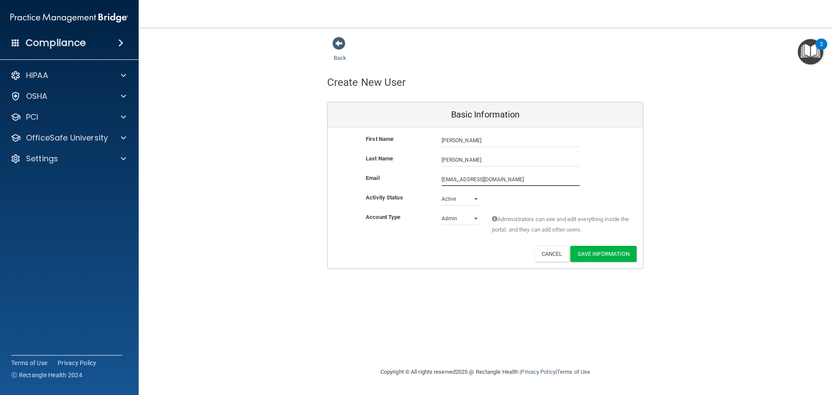
type input "[EMAIL_ADDRESS][DOMAIN_NAME]"
click at [460, 223] on select "Admin Member" at bounding box center [459, 218] width 37 height 13
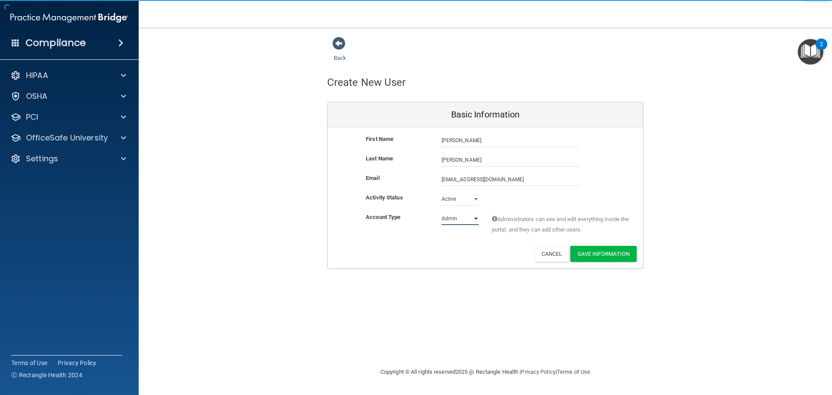
select select "practice_member"
click at [441, 212] on select "Admin Member" at bounding box center [459, 218] width 37 height 13
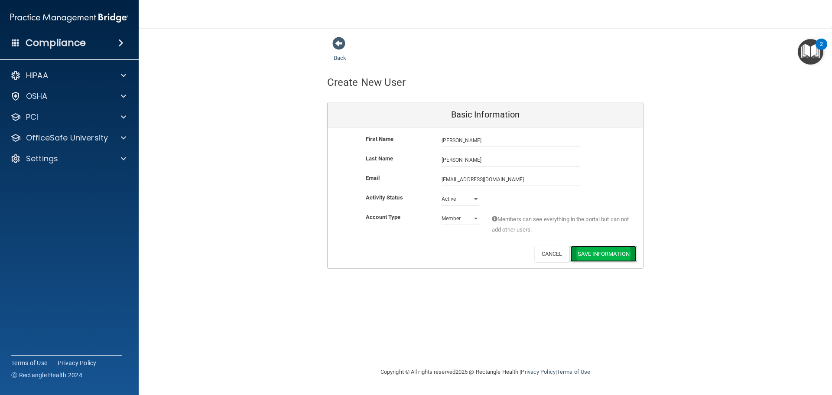
click at [618, 257] on button "Save Information" at bounding box center [603, 254] width 66 height 16
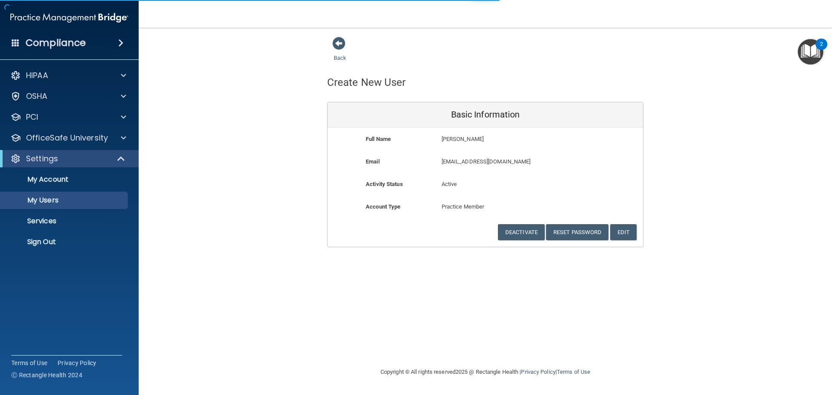
select select "20"
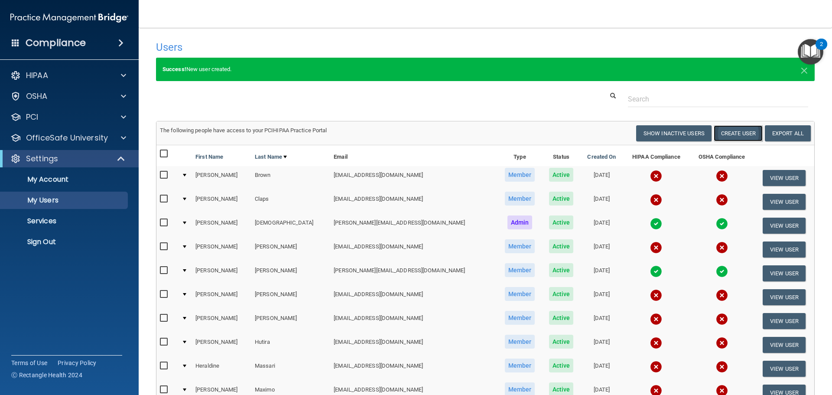
click at [733, 130] on button "Create User" at bounding box center [737, 133] width 49 height 16
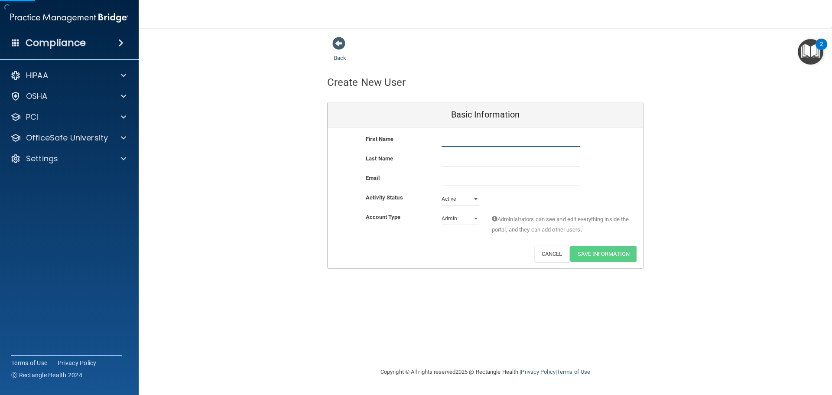
click at [471, 135] on input "text" at bounding box center [510, 140] width 138 height 13
type input "[PERSON_NAME]"
type input "Spiegel"
click at [450, 177] on input "email" at bounding box center [510, 179] width 138 height 13
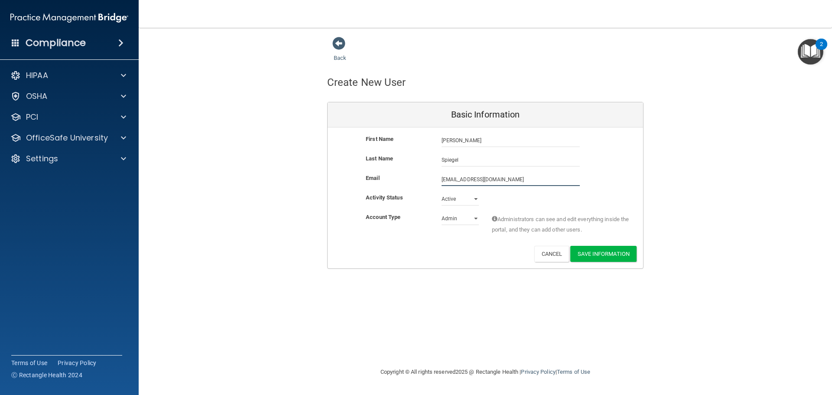
type input "[EMAIL_ADDRESS][DOMAIN_NAME]"
click at [466, 219] on select "Admin Member" at bounding box center [459, 220] width 37 height 13
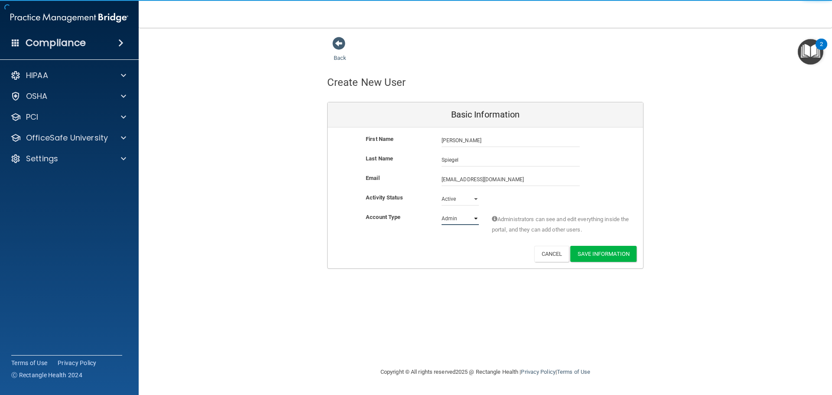
select select "practice_member"
click at [441, 212] on select "Admin Member" at bounding box center [459, 218] width 37 height 13
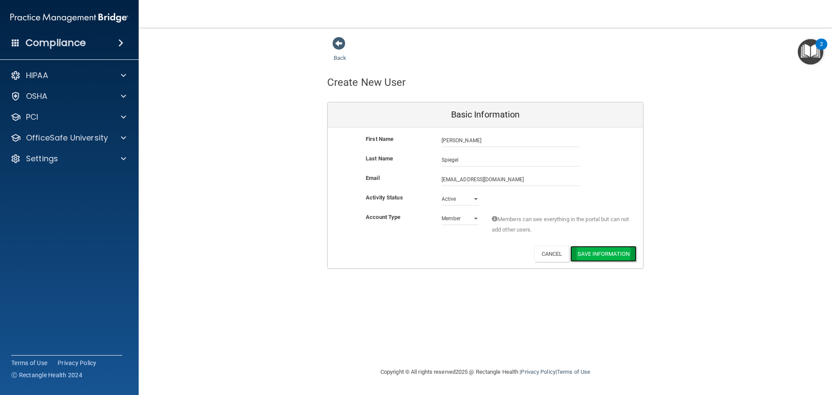
click at [613, 255] on button "Save Information" at bounding box center [603, 254] width 66 height 16
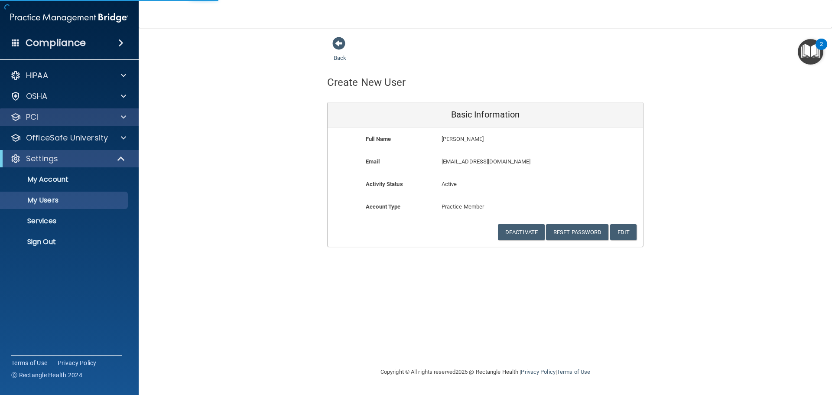
select select "20"
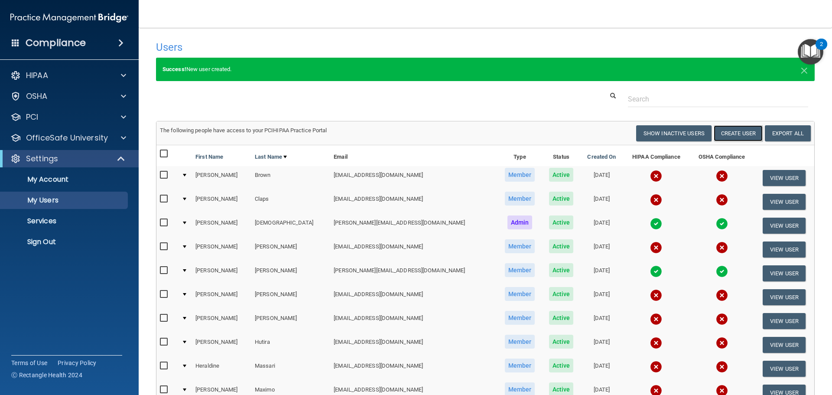
drag, startPoint x: 752, startPoint y: 135, endPoint x: 629, endPoint y: 101, distance: 127.0
click at [752, 135] on button "Create User" at bounding box center [737, 133] width 49 height 16
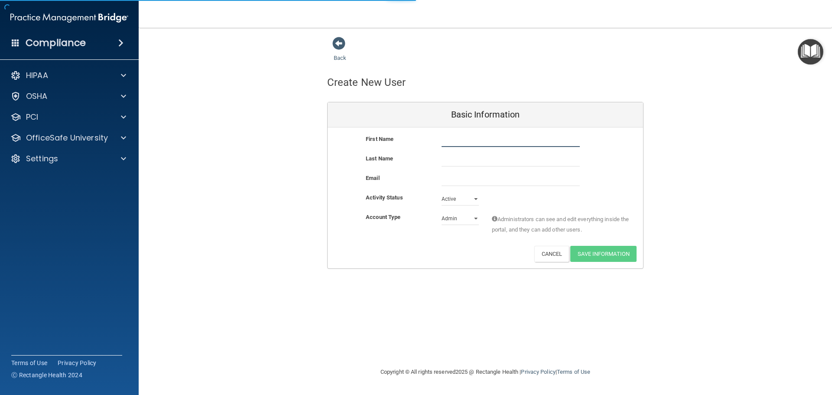
click at [457, 139] on input "text" at bounding box center [510, 140] width 138 height 13
type input "[PERSON_NAME]"
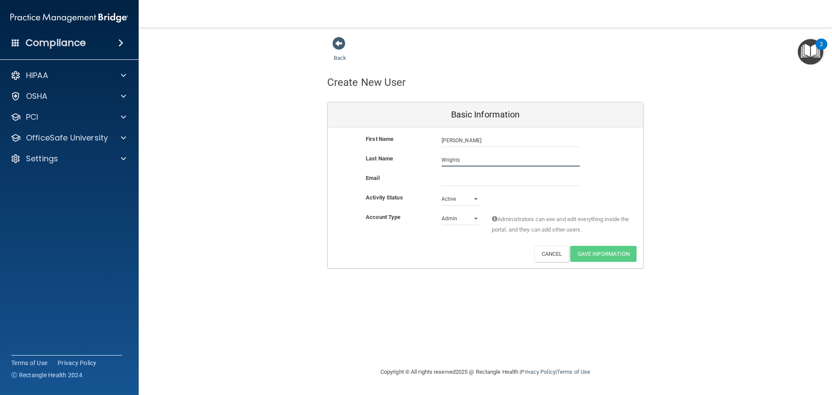
type input "Wrights"
click at [452, 178] on input "email" at bounding box center [510, 179] width 138 height 13
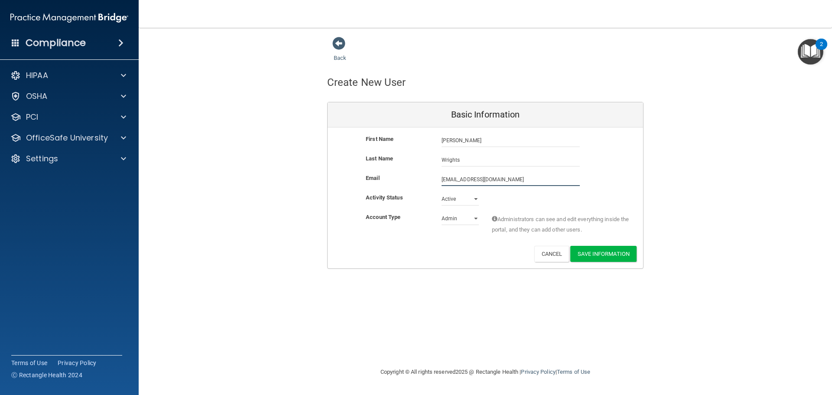
type input "[EMAIL_ADDRESS][DOMAIN_NAME]"
click at [457, 224] on select "Admin Member" at bounding box center [459, 218] width 37 height 13
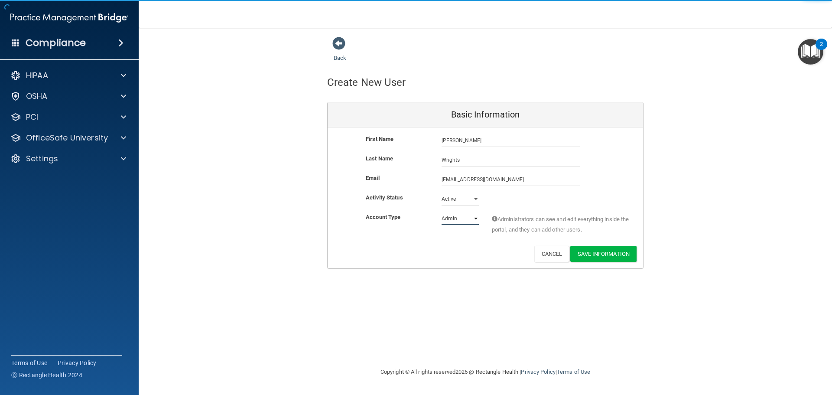
select select "practice_member"
click at [441, 212] on select "Admin Member" at bounding box center [459, 218] width 37 height 13
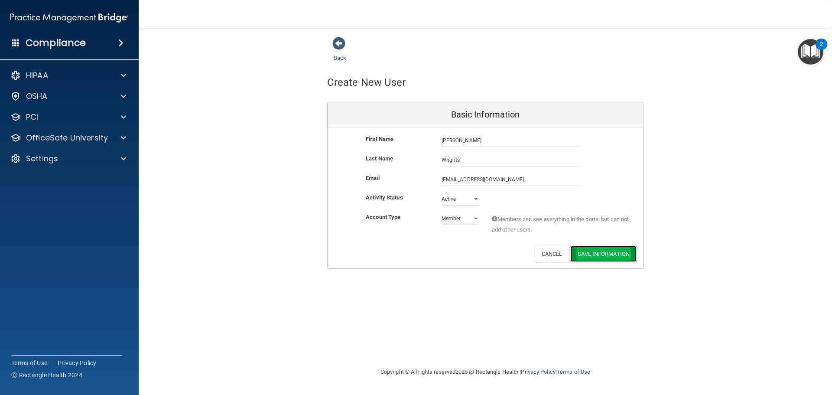
click at [605, 253] on button "Save Information" at bounding box center [603, 254] width 66 height 16
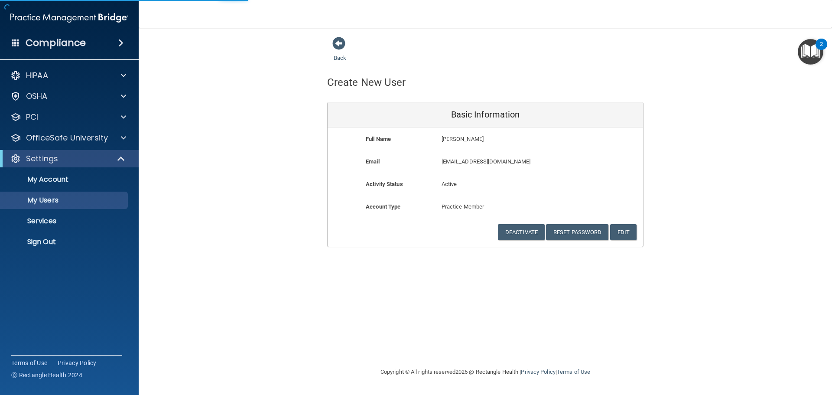
select select "20"
